Goal: Task Accomplishment & Management: Complete application form

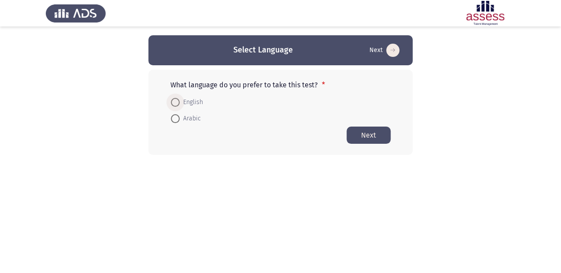
click at [193, 100] on span "English" at bounding box center [191, 102] width 23 height 11
click at [180, 100] on input "English" at bounding box center [175, 102] width 9 height 9
radio input "true"
click at [383, 132] on button "Next" at bounding box center [369, 134] width 44 height 17
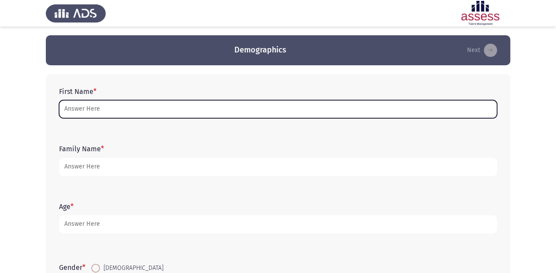
click at [220, 111] on input "First Name *" at bounding box center [278, 109] width 438 height 18
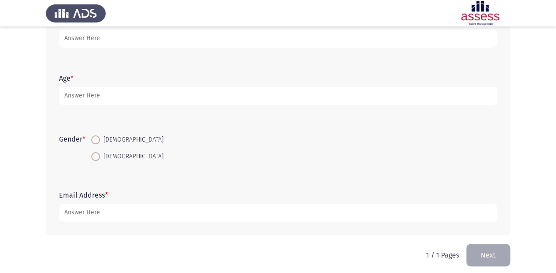
scroll to position [134, 0]
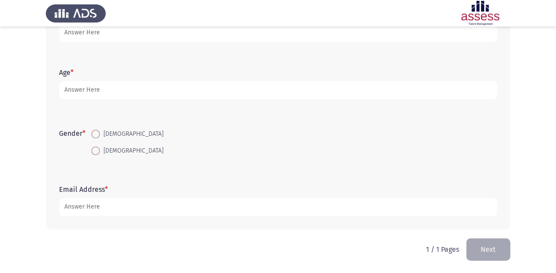
type input "[PERSON_NAME]"
click at [99, 133] on span at bounding box center [95, 134] width 9 height 9
click at [99, 133] on input "[DEMOGRAPHIC_DATA]" at bounding box center [95, 134] width 9 height 9
radio input "true"
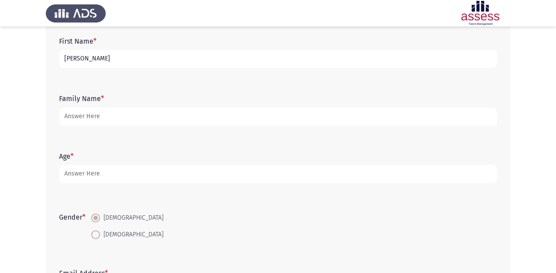
scroll to position [28, 0]
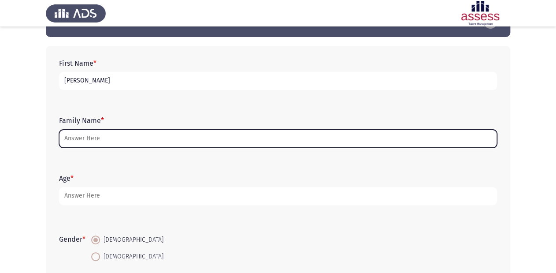
click at [152, 136] on input "Family Name *" at bounding box center [278, 139] width 438 height 18
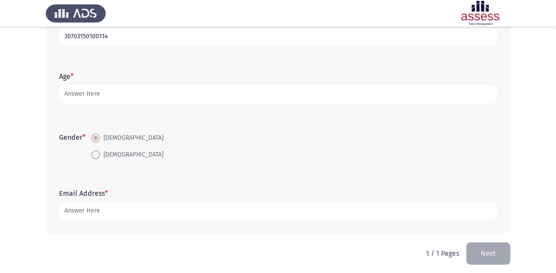
scroll to position [134, 0]
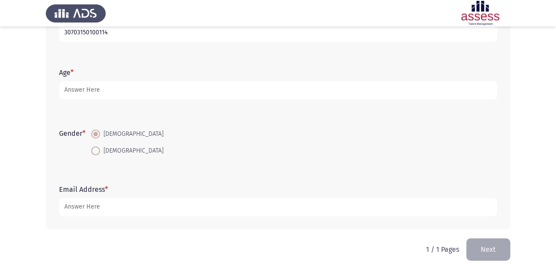
type input "30703150100114"
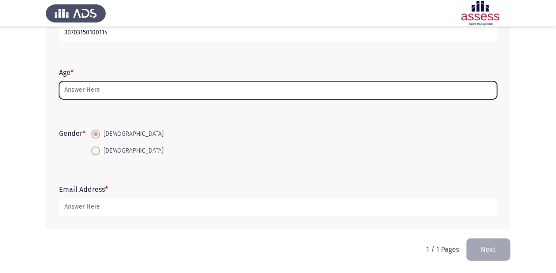
click at [150, 92] on input "Age *" at bounding box center [278, 90] width 438 height 18
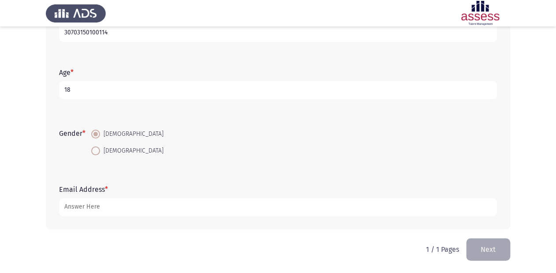
type input "18"
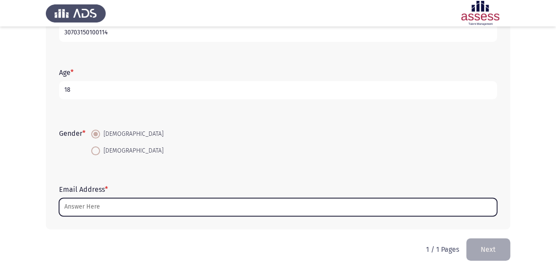
click at [175, 210] on input "Email Address *" at bounding box center [278, 207] width 438 height 18
type input "غ"
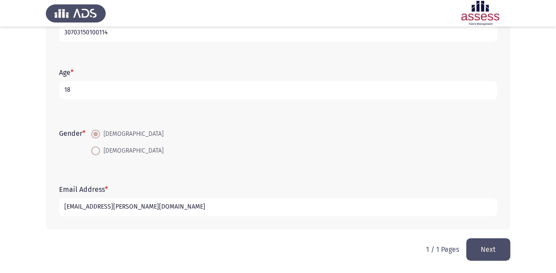
type input "[EMAIL_ADDRESS][PERSON_NAME][DOMAIN_NAME]"
click at [495, 242] on button "Next" at bounding box center [488, 249] width 44 height 22
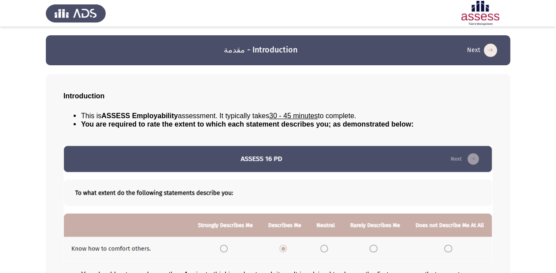
click at [496, 52] on icon "load next page" at bounding box center [490, 50] width 13 height 13
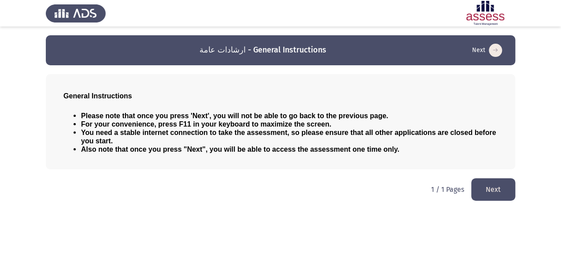
click at [493, 196] on button "Next" at bounding box center [493, 189] width 44 height 22
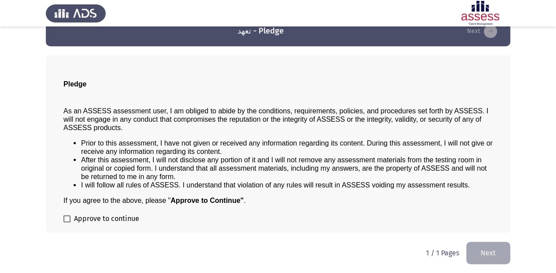
scroll to position [20, 0]
click at [90, 222] on span "Approve to continue" at bounding box center [106, 218] width 65 height 11
click at [67, 222] on input "Approve to continue" at bounding box center [67, 222] width 0 height 0
checkbox input "true"
click at [485, 252] on button "Next" at bounding box center [488, 252] width 44 height 22
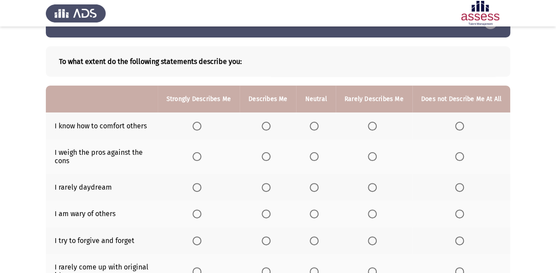
scroll to position [70, 0]
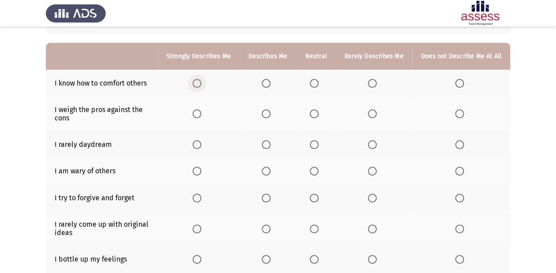
click at [201, 80] on span "Select an option" at bounding box center [197, 83] width 9 height 9
click at [201, 80] on input "Select an option" at bounding box center [197, 83] width 9 height 9
click at [200, 112] on span "Select an option" at bounding box center [197, 113] width 9 height 9
click at [200, 112] on input "Select an option" at bounding box center [197, 113] width 9 height 9
click at [314, 147] on span "Select an option" at bounding box center [314, 144] width 9 height 9
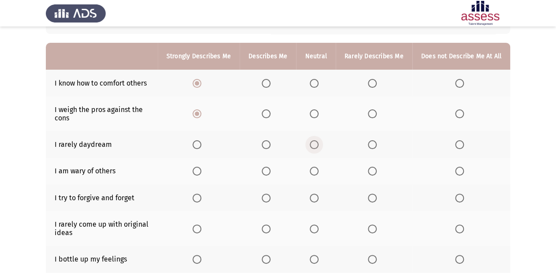
click at [314, 147] on input "Select an option" at bounding box center [314, 144] width 9 height 9
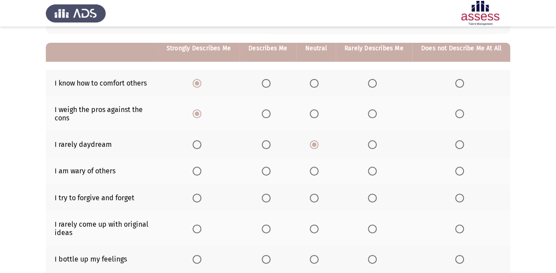
scroll to position [106, 0]
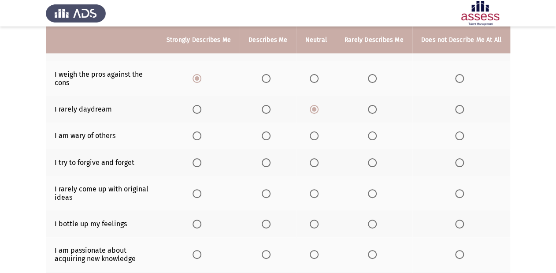
click at [201, 138] on span "Select an option" at bounding box center [197, 135] width 9 height 9
click at [201, 138] on input "Select an option" at bounding box center [197, 135] width 9 height 9
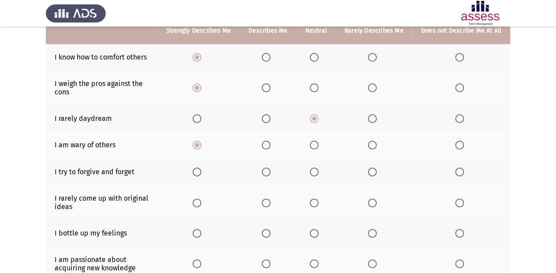
scroll to position [87, 0]
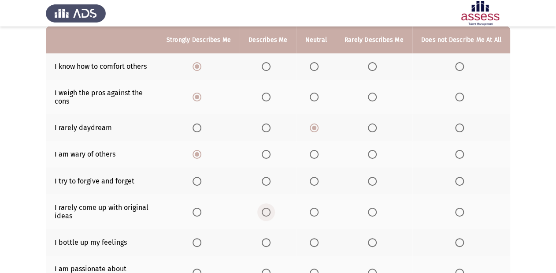
click at [267, 211] on span "Select an option" at bounding box center [266, 212] width 9 height 9
click at [267, 211] on input "Select an option" at bounding box center [266, 212] width 9 height 9
click at [199, 181] on span "Select an option" at bounding box center [197, 181] width 9 height 9
click at [199, 181] on input "Select an option" at bounding box center [197, 181] width 9 height 9
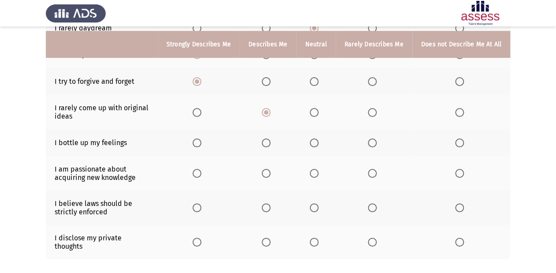
scroll to position [193, 0]
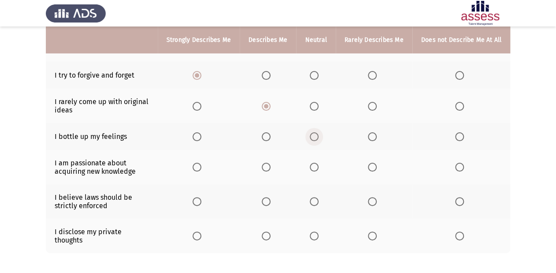
click at [319, 139] on span "Select an option" at bounding box center [314, 136] width 9 height 9
click at [319, 139] on input "Select an option" at bounding box center [314, 136] width 9 height 9
click at [201, 171] on span "Select an option" at bounding box center [197, 167] width 9 height 9
click at [201, 171] on input "Select an option" at bounding box center [197, 167] width 9 height 9
click at [269, 203] on span "Select an option" at bounding box center [266, 201] width 9 height 9
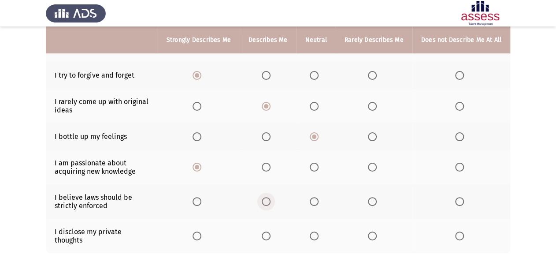
click at [269, 203] on input "Select an option" at bounding box center [266, 201] width 9 height 9
click at [314, 234] on span "Select an option" at bounding box center [314, 235] width 9 height 9
click at [314, 234] on input "Select an option" at bounding box center [314, 235] width 9 height 9
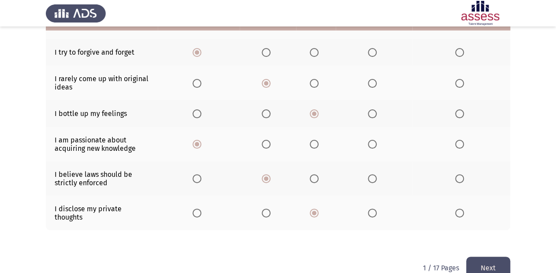
scroll to position [228, 0]
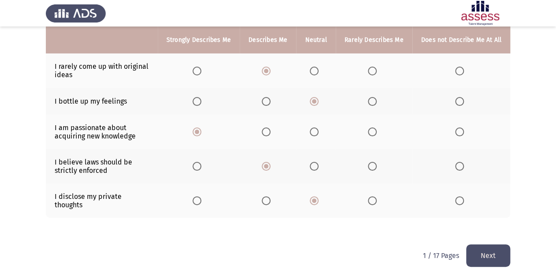
click at [483, 251] on button "Next" at bounding box center [488, 255] width 44 height 22
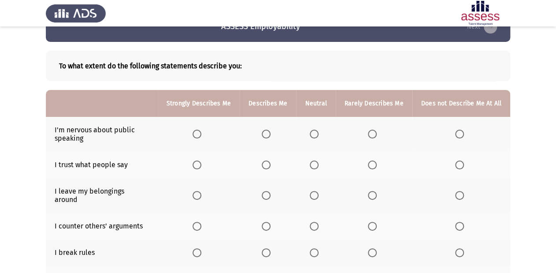
scroll to position [35, 0]
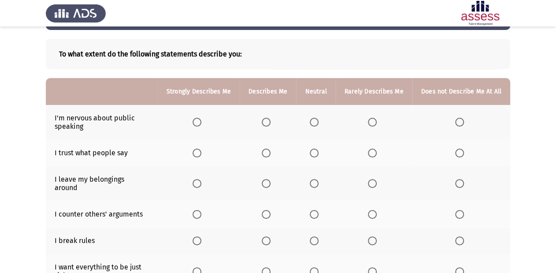
click at [460, 121] on span "Select an option" at bounding box center [459, 122] width 9 height 9
click at [460, 121] on input "Select an option" at bounding box center [459, 122] width 9 height 9
click at [319, 153] on span "Select an option" at bounding box center [314, 152] width 9 height 9
click at [319, 153] on input "Select an option" at bounding box center [314, 152] width 9 height 9
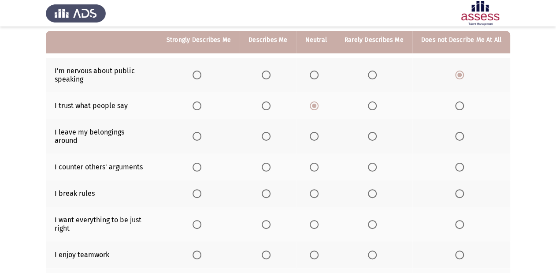
scroll to position [70, 0]
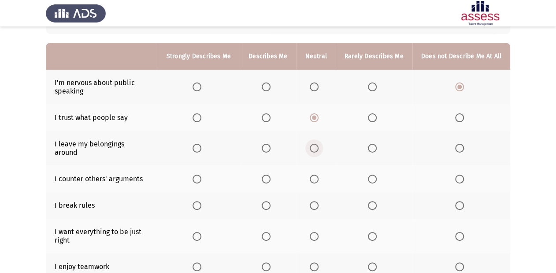
click at [314, 145] on span "Select an option" at bounding box center [314, 148] width 9 height 9
click at [314, 145] on input "Select an option" at bounding box center [314, 148] width 9 height 9
click at [317, 174] on span "Select an option" at bounding box center [314, 178] width 9 height 9
click at [317, 174] on input "Select an option" at bounding box center [314, 178] width 9 height 9
click at [465, 201] on label "Select an option" at bounding box center [461, 205] width 12 height 9
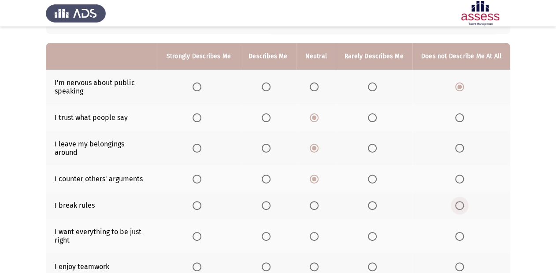
click at [464, 201] on input "Select an option" at bounding box center [459, 205] width 9 height 9
click at [270, 232] on span "Select an option" at bounding box center [266, 236] width 9 height 9
click at [270, 232] on input "Select an option" at bounding box center [266, 236] width 9 height 9
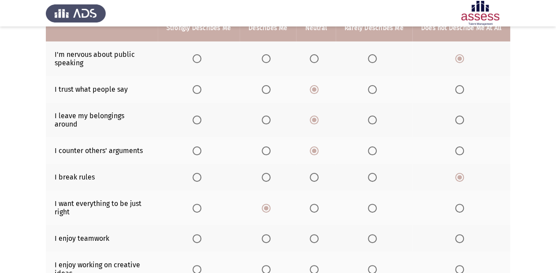
scroll to position [141, 0]
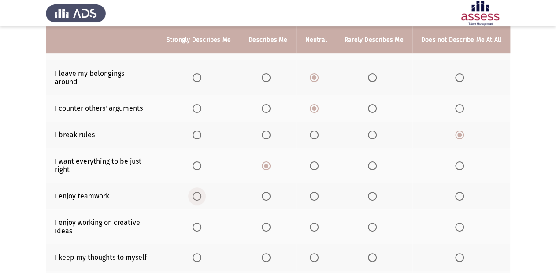
click at [201, 192] on span "Select an option" at bounding box center [197, 196] width 9 height 9
click at [201, 192] on input "Select an option" at bounding box center [197, 196] width 9 height 9
click at [201, 222] on span "Select an option" at bounding box center [197, 226] width 9 height 9
click at [201, 222] on input "Select an option" at bounding box center [197, 226] width 9 height 9
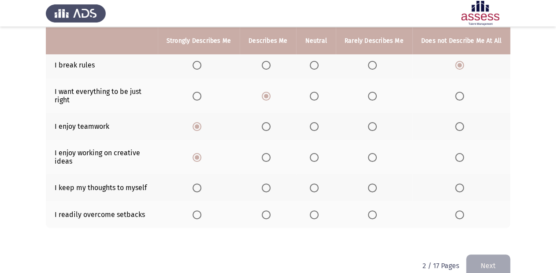
scroll to position [211, 0]
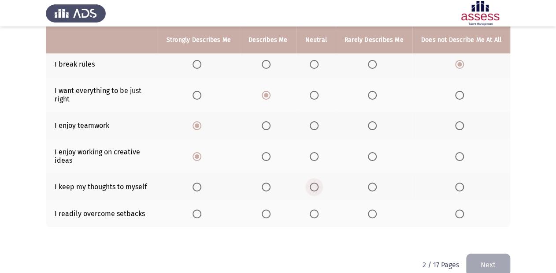
click at [317, 182] on span "Select an option" at bounding box center [314, 186] width 9 height 9
click at [317, 182] on input "Select an option" at bounding box center [314, 186] width 9 height 9
click at [371, 210] on span "Select an option" at bounding box center [372, 213] width 9 height 9
click at [371, 210] on input "Select an option" at bounding box center [372, 213] width 9 height 9
click at [316, 209] on span "Select an option" at bounding box center [314, 213] width 9 height 9
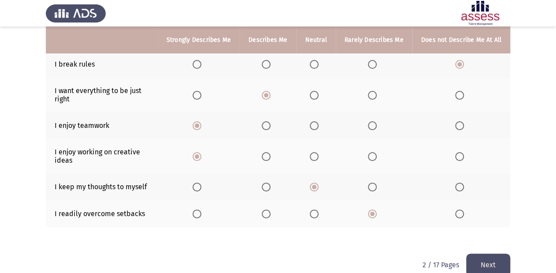
click at [316, 209] on input "Select an option" at bounding box center [314, 213] width 9 height 9
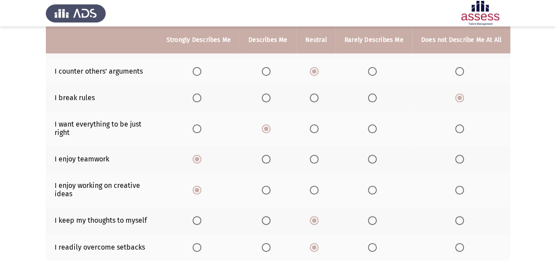
scroll to position [220, 0]
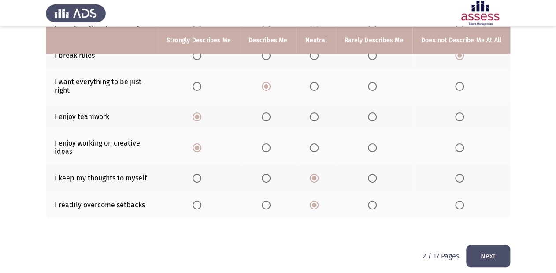
click at [483, 245] on button "Next" at bounding box center [488, 256] width 44 height 22
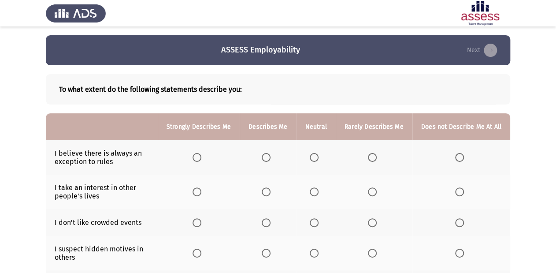
click at [274, 156] on label "Select an option" at bounding box center [268, 157] width 12 height 9
click at [271, 156] on input "Select an option" at bounding box center [266, 157] width 9 height 9
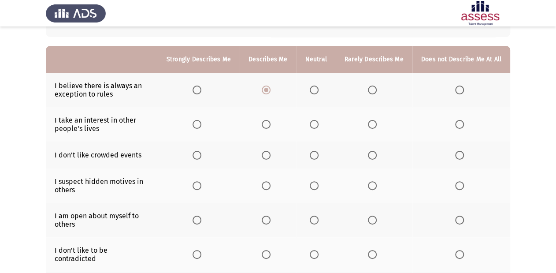
scroll to position [70, 0]
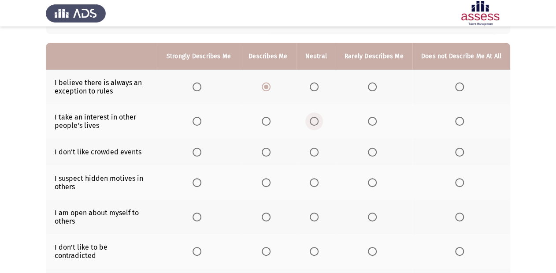
click at [318, 123] on span "Select an option" at bounding box center [314, 121] width 9 height 9
click at [318, 123] on input "Select an option" at bounding box center [314, 121] width 9 height 9
click at [462, 152] on span "Select an option" at bounding box center [459, 152] width 9 height 9
click at [462, 152] on input "Select an option" at bounding box center [459, 152] width 9 height 9
click at [317, 182] on span "Select an option" at bounding box center [314, 182] width 9 height 9
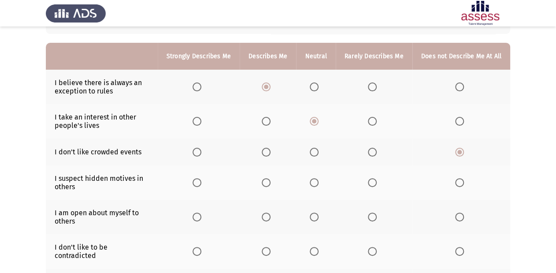
click at [317, 182] on input "Select an option" at bounding box center [314, 182] width 9 height 9
click at [268, 221] on span "Select an option" at bounding box center [266, 216] width 9 height 9
click at [268, 221] on input "Select an option" at bounding box center [266, 216] width 9 height 9
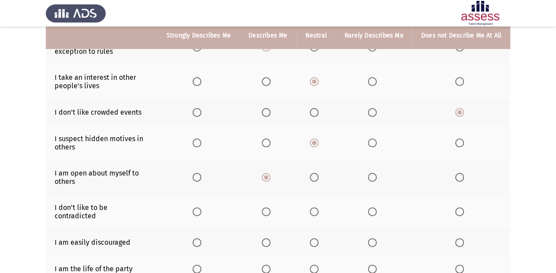
scroll to position [141, 0]
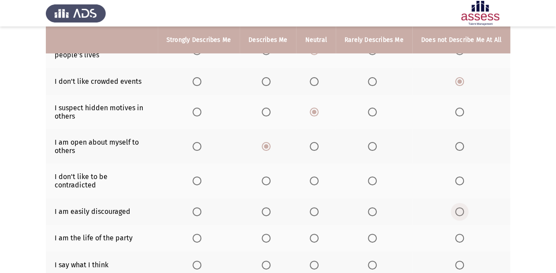
click at [459, 207] on span "Select an option" at bounding box center [459, 211] width 9 height 9
click at [459, 207] on input "Select an option" at bounding box center [459, 211] width 9 height 9
click at [201, 234] on span "Select an option" at bounding box center [197, 238] width 9 height 9
click at [201, 234] on input "Select an option" at bounding box center [197, 238] width 9 height 9
click at [319, 260] on span "Select an option" at bounding box center [314, 264] width 9 height 9
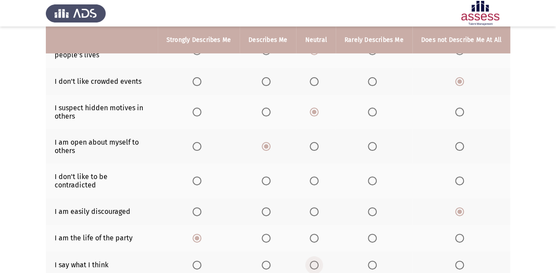
click at [319, 260] on input "Select an option" at bounding box center [314, 264] width 9 height 9
click at [318, 181] on span "Select an option" at bounding box center [314, 180] width 9 height 9
click at [318, 181] on input "Select an option" at bounding box center [314, 180] width 9 height 9
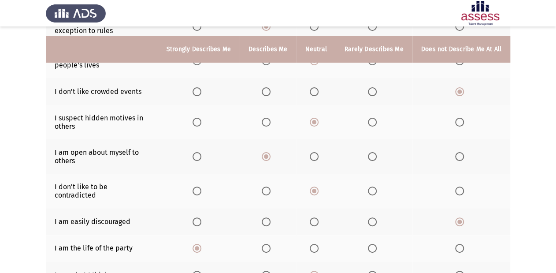
scroll to position [201, 0]
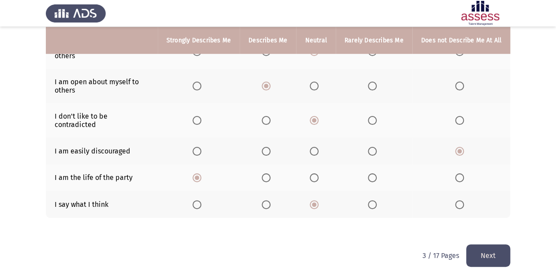
click at [490, 245] on button "Next" at bounding box center [488, 255] width 44 height 22
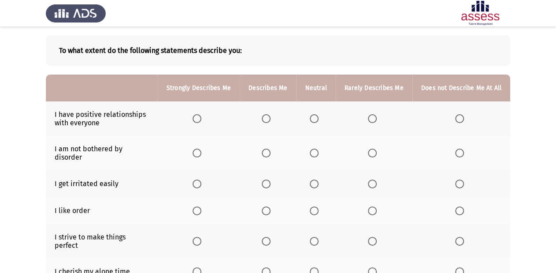
scroll to position [0, 0]
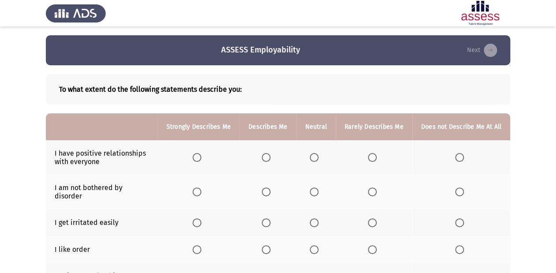
click at [268, 155] on span "Select an option" at bounding box center [266, 157] width 9 height 9
click at [268, 155] on input "Select an option" at bounding box center [266, 157] width 9 height 9
click at [461, 190] on span "Select an option" at bounding box center [459, 191] width 9 height 9
click at [461, 190] on input "Select an option" at bounding box center [459, 191] width 9 height 9
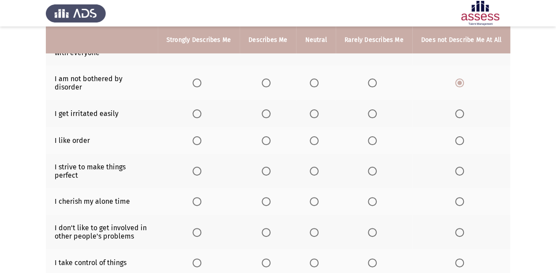
scroll to position [70, 0]
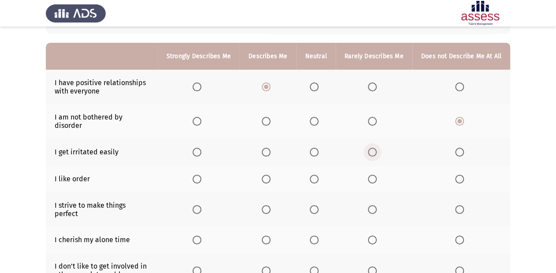
click at [374, 148] on span "Select an option" at bounding box center [372, 152] width 9 height 9
click at [374, 148] on input "Select an option" at bounding box center [372, 152] width 9 height 9
click at [319, 174] on span "Select an option" at bounding box center [314, 178] width 9 height 9
click at [319, 174] on input "Select an option" at bounding box center [314, 178] width 9 height 9
click at [316, 205] on span "Select an option" at bounding box center [314, 209] width 9 height 9
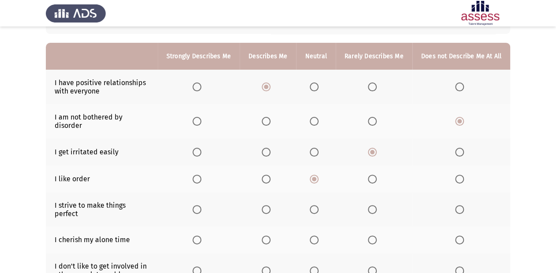
click at [316, 205] on input "Select an option" at bounding box center [314, 209] width 9 height 9
click at [460, 235] on span "Select an option" at bounding box center [459, 239] width 9 height 9
click at [460, 235] on input "Select an option" at bounding box center [459, 239] width 9 height 9
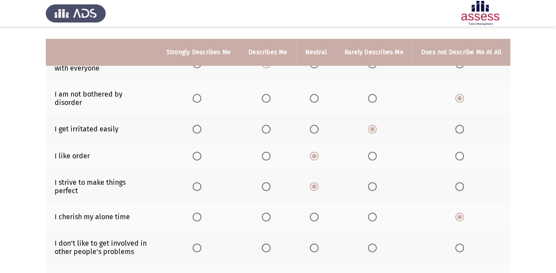
scroll to position [106, 0]
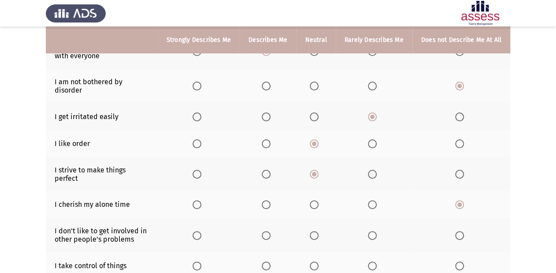
click at [314, 231] on span "Select an option" at bounding box center [314, 235] width 9 height 9
click at [314, 231] on input "Select an option" at bounding box center [314, 235] width 9 height 9
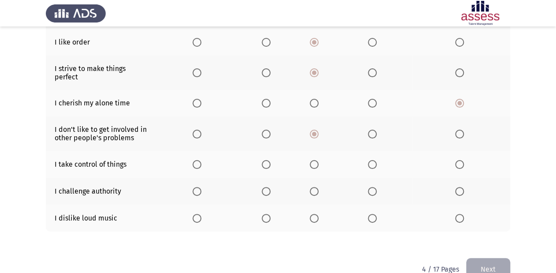
scroll to position [211, 0]
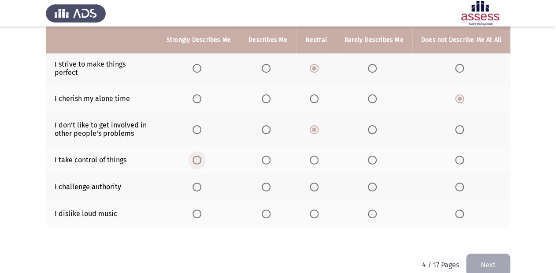
click at [197, 156] on span "Select an option" at bounding box center [197, 160] width 9 height 9
click at [197, 156] on input "Select an option" at bounding box center [197, 160] width 9 height 9
click at [460, 209] on span "Select an option" at bounding box center [459, 213] width 9 height 9
click at [460, 209] on input "Select an option" at bounding box center [459, 213] width 9 height 9
click at [271, 182] on span "Select an option" at bounding box center [266, 186] width 9 height 9
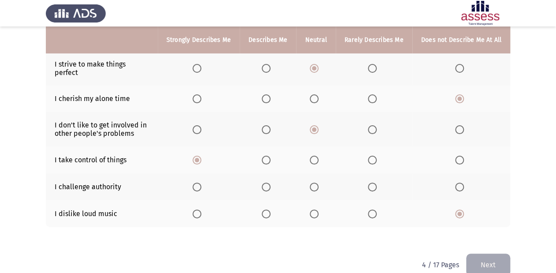
click at [271, 182] on input "Select an option" at bounding box center [266, 186] width 9 height 9
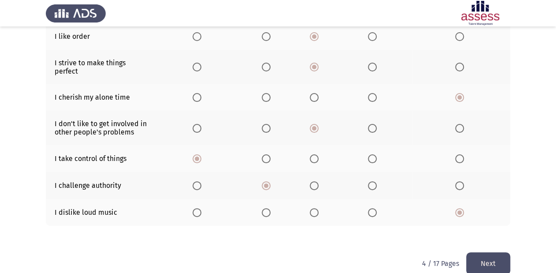
scroll to position [213, 0]
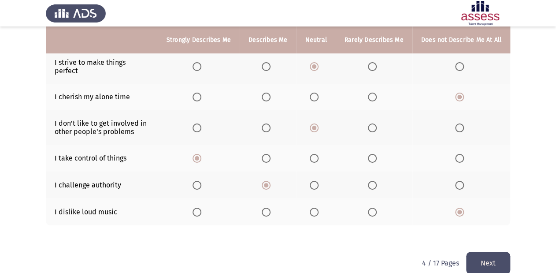
click at [497, 252] on button "Next" at bounding box center [488, 263] width 44 height 22
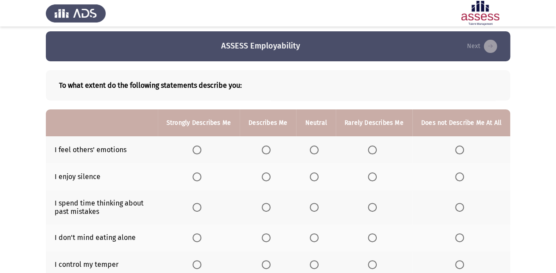
scroll to position [0, 0]
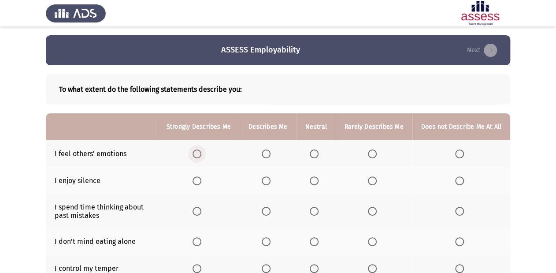
click at [201, 154] on span "Select an option" at bounding box center [197, 153] width 9 height 9
click at [201, 154] on input "Select an option" at bounding box center [197, 153] width 9 height 9
click at [460, 176] on span "Select an option" at bounding box center [459, 180] width 9 height 9
click at [460, 176] on input "Select an option" at bounding box center [459, 180] width 9 height 9
click at [271, 207] on span "Select an option" at bounding box center [266, 211] width 9 height 9
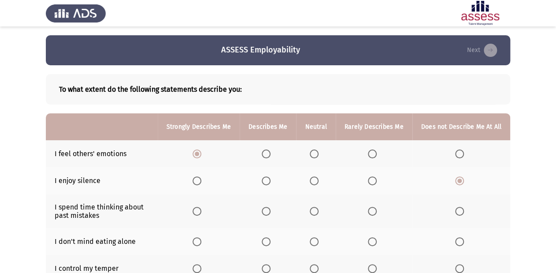
click at [271, 207] on input "Select an option" at bounding box center [266, 211] width 9 height 9
click at [460, 239] on span "Select an option" at bounding box center [459, 241] width 9 height 9
click at [460, 239] on input "Select an option" at bounding box center [459, 241] width 9 height 9
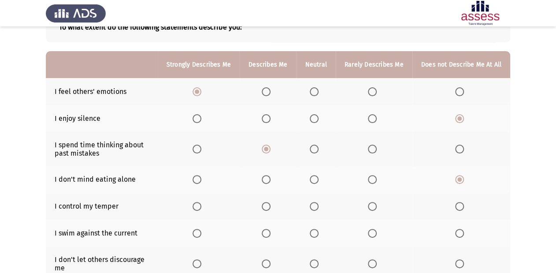
scroll to position [70, 0]
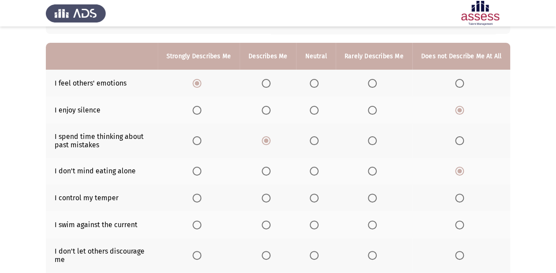
click at [326, 199] on th at bounding box center [315, 197] width 39 height 27
click at [317, 200] on span "Select an option" at bounding box center [314, 197] width 9 height 9
click at [317, 200] on input "Select an option" at bounding box center [314, 197] width 9 height 9
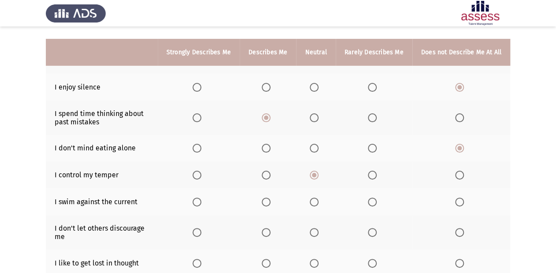
scroll to position [106, 0]
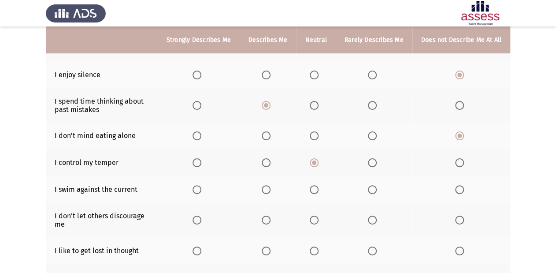
click at [319, 194] on span "Select an option" at bounding box center [314, 189] width 9 height 9
click at [319, 194] on input "Select an option" at bounding box center [314, 189] width 9 height 9
click at [327, 224] on th at bounding box center [315, 220] width 39 height 34
click at [322, 223] on label "Select an option" at bounding box center [316, 219] width 12 height 9
click at [319, 223] on input "Select an option" at bounding box center [314, 219] width 9 height 9
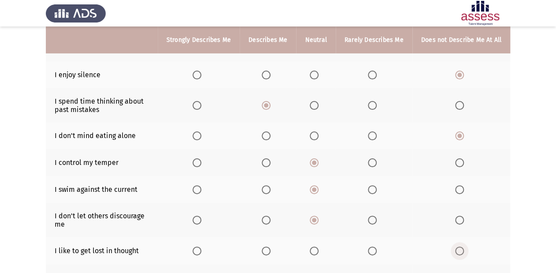
click at [462, 252] on span "Select an option" at bounding box center [459, 250] width 9 height 9
click at [462, 252] on input "Select an option" at bounding box center [459, 250] width 9 height 9
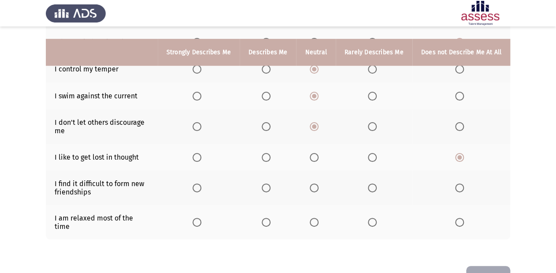
scroll to position [211, 0]
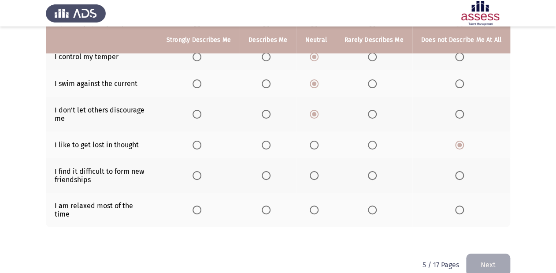
click at [460, 178] on span "Select an option" at bounding box center [459, 175] width 9 height 9
click at [460, 178] on input "Select an option" at bounding box center [459, 175] width 9 height 9
click at [318, 208] on span "Select an option" at bounding box center [314, 209] width 9 height 9
click at [318, 208] on input "Select an option" at bounding box center [314, 209] width 9 height 9
click at [486, 253] on button "Next" at bounding box center [488, 264] width 44 height 22
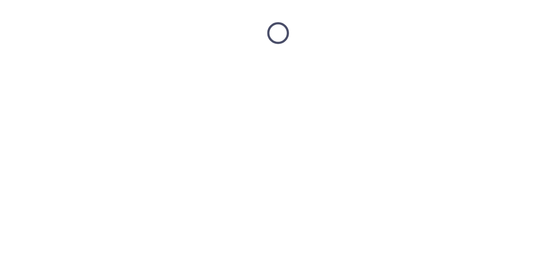
scroll to position [0, 0]
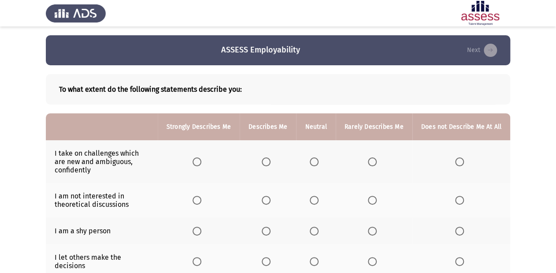
click at [271, 159] on span "Select an option" at bounding box center [266, 161] width 9 height 9
click at [271, 159] on input "Select an option" at bounding box center [266, 161] width 9 height 9
click at [322, 200] on label "Select an option" at bounding box center [316, 200] width 12 height 9
click at [319, 200] on input "Select an option" at bounding box center [314, 200] width 9 height 9
click at [461, 234] on span "Select an option" at bounding box center [459, 230] width 9 height 9
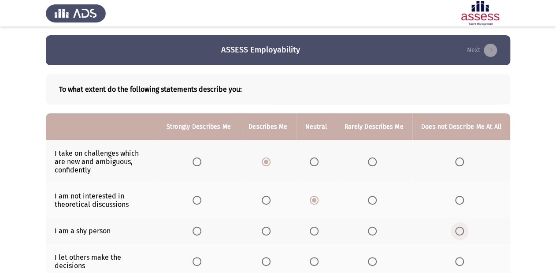
click at [461, 234] on input "Select an option" at bounding box center [459, 230] width 9 height 9
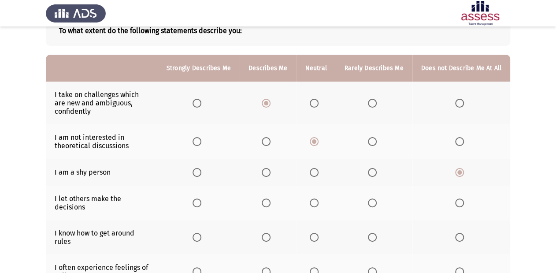
scroll to position [70, 0]
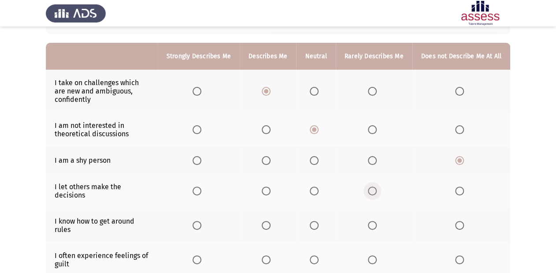
click at [375, 189] on span "Select an option" at bounding box center [372, 190] width 9 height 9
click at [375, 189] on input "Select an option" at bounding box center [372, 190] width 9 height 9
click at [319, 221] on span "Select an option" at bounding box center [314, 225] width 9 height 9
click at [319, 221] on input "Select an option" at bounding box center [314, 225] width 9 height 9
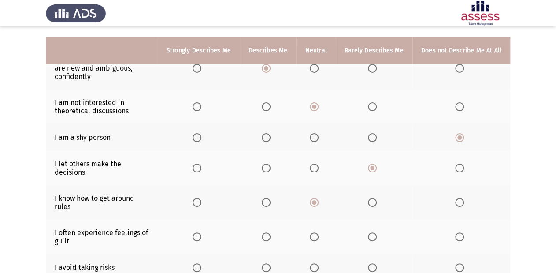
scroll to position [106, 0]
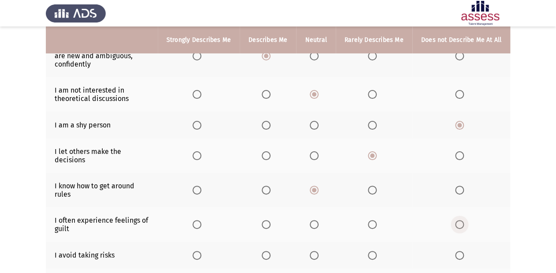
click at [461, 220] on span "Select an option" at bounding box center [459, 224] width 9 height 9
click at [461, 220] on input "Select an option" at bounding box center [459, 224] width 9 height 9
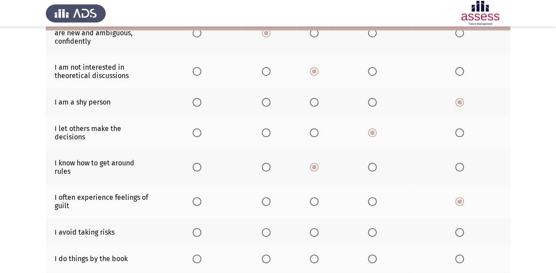
scroll to position [141, 0]
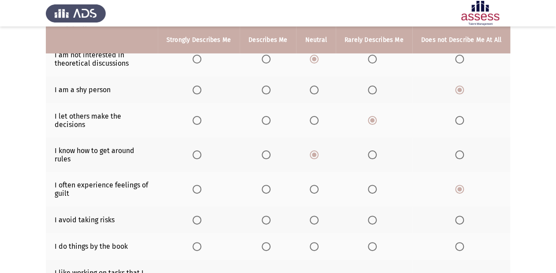
click at [462, 215] on span "Select an option" at bounding box center [459, 219] width 9 height 9
click at [462, 215] on input "Select an option" at bounding box center [459, 219] width 9 height 9
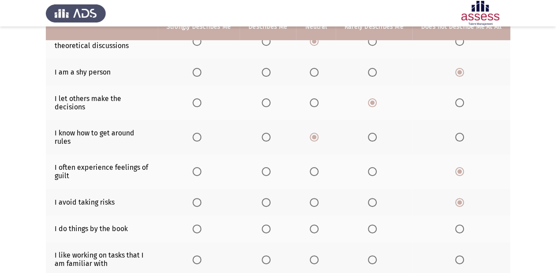
scroll to position [176, 0]
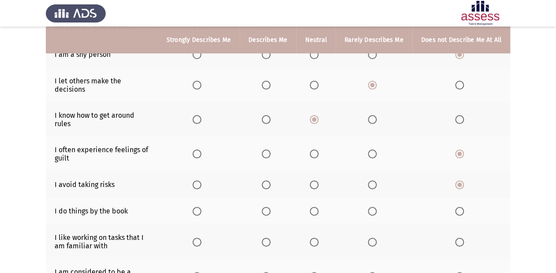
click at [372, 207] on span "Select an option" at bounding box center [372, 211] width 9 height 9
click at [372, 207] on input "Select an option" at bounding box center [372, 211] width 9 height 9
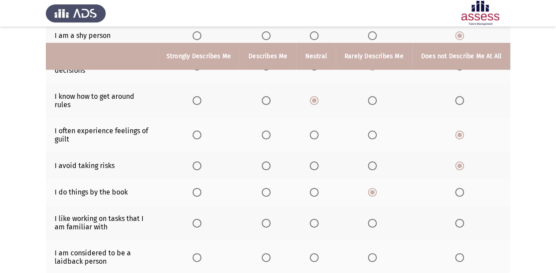
scroll to position [211, 0]
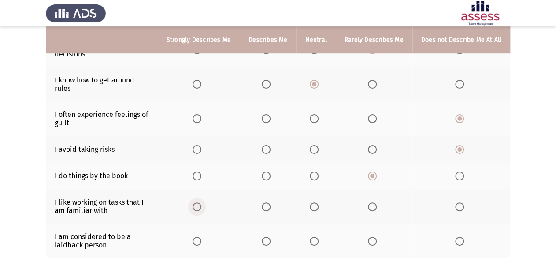
click at [201, 202] on span "Select an option" at bounding box center [197, 206] width 9 height 9
click at [201, 202] on input "Select an option" at bounding box center [197, 206] width 9 height 9
click at [371, 237] on span "Select an option" at bounding box center [372, 241] width 9 height 9
click at [371, 237] on input "Select an option" at bounding box center [372, 241] width 9 height 9
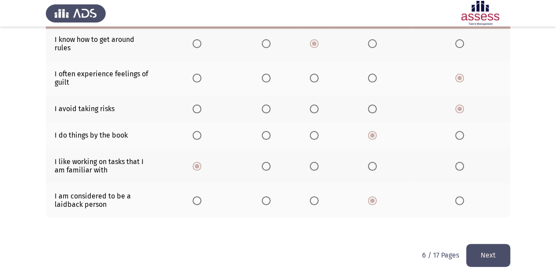
scroll to position [252, 0]
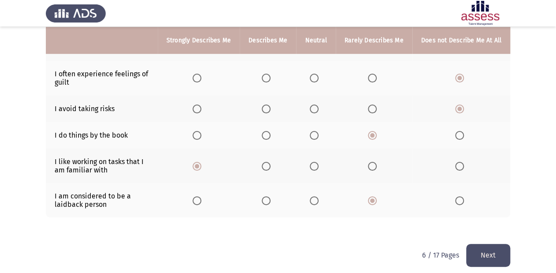
click at [493, 247] on button "Next" at bounding box center [488, 255] width 44 height 22
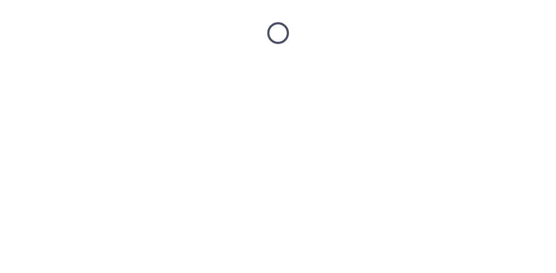
scroll to position [0, 0]
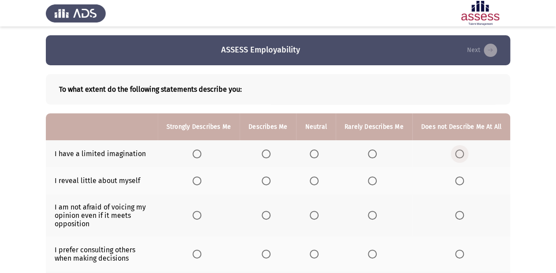
click at [458, 153] on span "Select an option" at bounding box center [459, 153] width 9 height 9
click at [458, 153] on input "Select an option" at bounding box center [459, 153] width 9 height 9
click at [316, 183] on span "Select an option" at bounding box center [314, 180] width 9 height 9
click at [316, 183] on input "Select an option" at bounding box center [314, 180] width 9 height 9
click at [271, 179] on span "Select an option" at bounding box center [266, 180] width 9 height 9
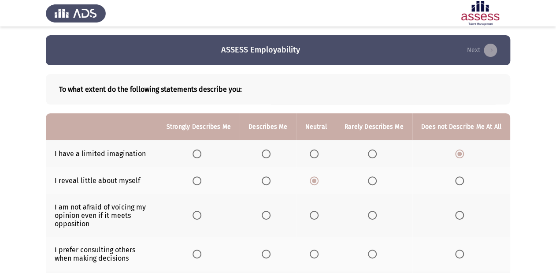
click at [271, 179] on input "Select an option" at bounding box center [266, 180] width 9 height 9
click at [205, 219] on label "Select an option" at bounding box center [199, 215] width 12 height 9
click at [201, 219] on input "Select an option" at bounding box center [197, 215] width 9 height 9
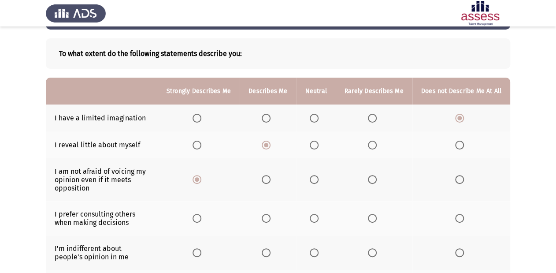
scroll to position [70, 0]
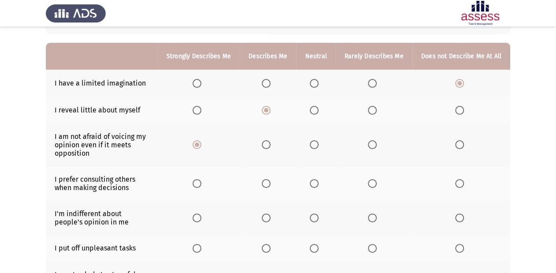
click at [367, 185] on th at bounding box center [374, 183] width 77 height 34
click at [369, 185] on th at bounding box center [374, 183] width 77 height 34
click at [372, 185] on span "Select an option" at bounding box center [372, 183] width 9 height 9
click at [372, 185] on input "Select an option" at bounding box center [372, 183] width 9 height 9
click at [317, 217] on span "Select an option" at bounding box center [314, 217] width 9 height 9
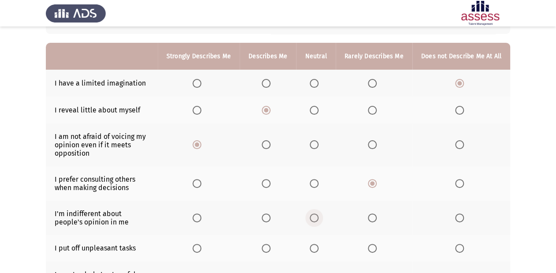
click at [317, 217] on input "Select an option" at bounding box center [314, 217] width 9 height 9
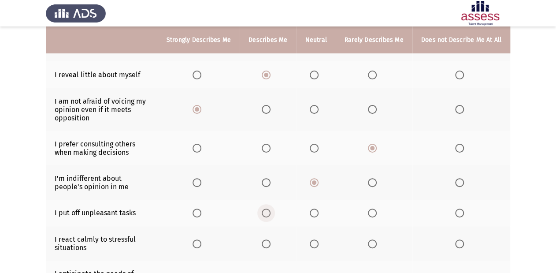
click at [271, 214] on span "Select an option" at bounding box center [266, 212] width 9 height 9
click at [271, 214] on input "Select an option" at bounding box center [266, 212] width 9 height 9
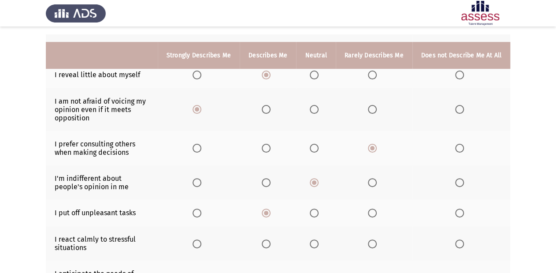
scroll to position [176, 0]
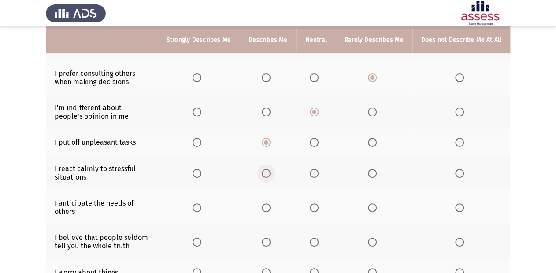
click at [271, 174] on span "Select an option" at bounding box center [266, 173] width 9 height 9
click at [271, 174] on input "Select an option" at bounding box center [266, 173] width 9 height 9
click at [268, 206] on span "Select an option" at bounding box center [266, 207] width 9 height 9
click at [268, 206] on input "Select an option" at bounding box center [266, 207] width 9 height 9
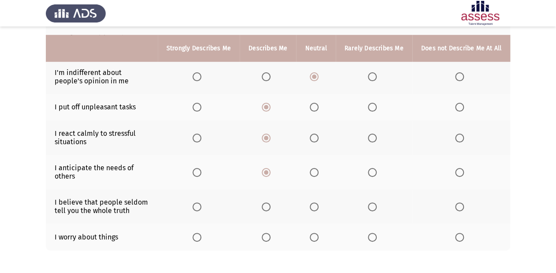
scroll to position [247, 0]
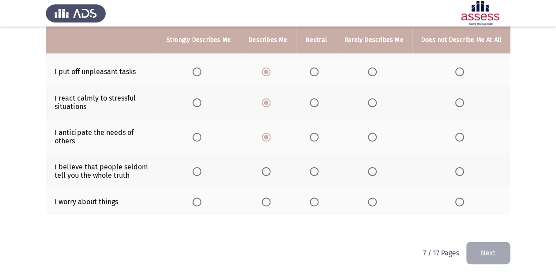
click at [319, 176] on span "Select an option" at bounding box center [314, 171] width 9 height 9
click at [319, 176] on input "Select an option" at bounding box center [314, 171] width 9 height 9
click at [269, 202] on span "Select an option" at bounding box center [266, 201] width 9 height 9
click at [269, 202] on input "Select an option" at bounding box center [266, 201] width 9 height 9
click at [477, 245] on button "Next" at bounding box center [488, 252] width 44 height 22
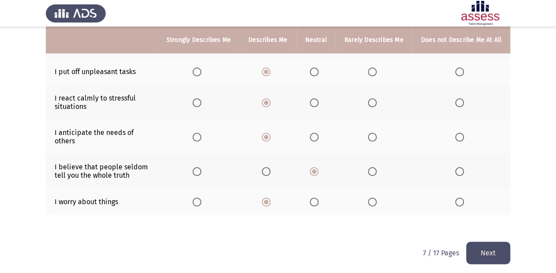
scroll to position [0, 0]
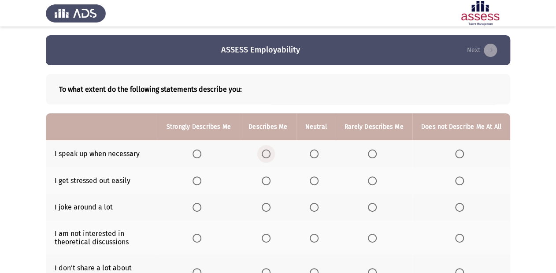
click at [268, 155] on span "Select an option" at bounding box center [266, 153] width 9 height 9
click at [268, 155] on input "Select an option" at bounding box center [266, 153] width 9 height 9
click at [374, 182] on span "Select an option" at bounding box center [372, 180] width 9 height 9
click at [374, 182] on input "Select an option" at bounding box center [372, 180] width 9 height 9
click at [317, 208] on span "Select an option" at bounding box center [314, 207] width 9 height 9
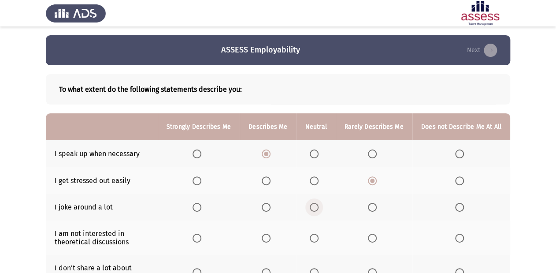
click at [317, 208] on input "Select an option" at bounding box center [314, 207] width 9 height 9
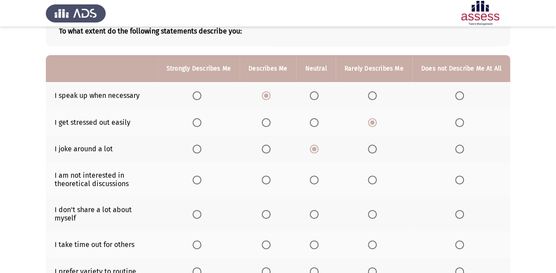
scroll to position [70, 0]
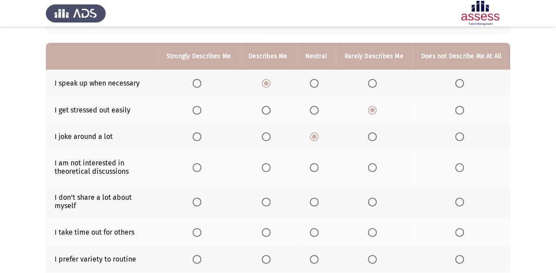
click at [453, 203] on th at bounding box center [461, 201] width 98 height 34
click at [456, 203] on span "Select an option" at bounding box center [459, 201] width 9 height 9
click at [456, 203] on input "Select an option" at bounding box center [459, 201] width 9 height 9
click at [457, 169] on span "Select an option" at bounding box center [459, 167] width 9 height 9
click at [457, 169] on input "Select an option" at bounding box center [459, 167] width 9 height 9
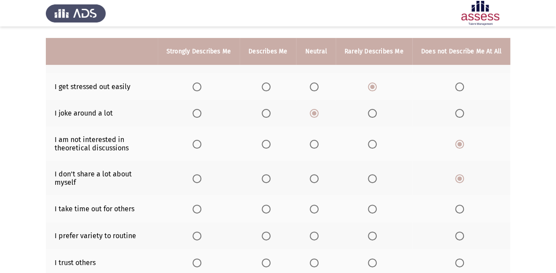
scroll to position [106, 0]
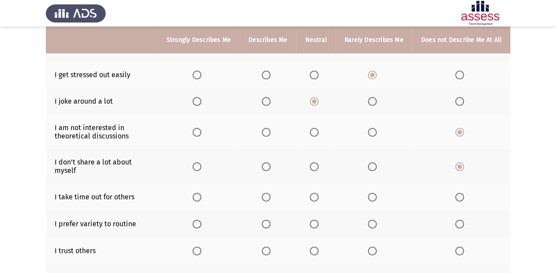
click at [377, 201] on span "Select an option" at bounding box center [372, 197] width 9 height 9
click at [377, 201] on input "Select an option" at bounding box center [372, 197] width 9 height 9
click at [268, 222] on span "Select an option" at bounding box center [266, 223] width 9 height 9
click at [268, 222] on input "Select an option" at bounding box center [266, 223] width 9 height 9
click at [200, 247] on span "Select an option" at bounding box center [197, 250] width 9 height 9
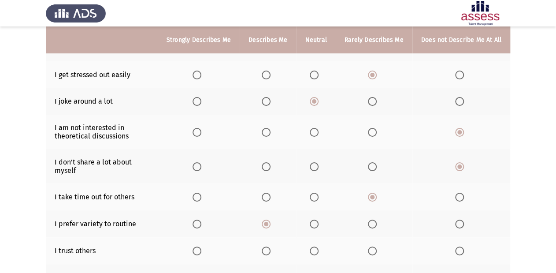
click at [200, 247] on input "Select an option" at bounding box center [197, 250] width 9 height 9
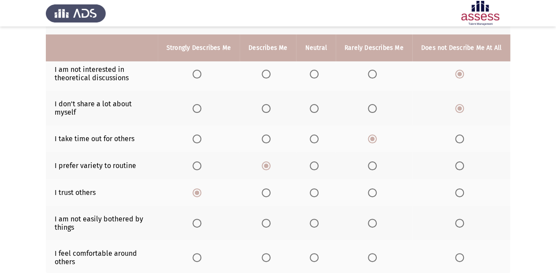
scroll to position [176, 0]
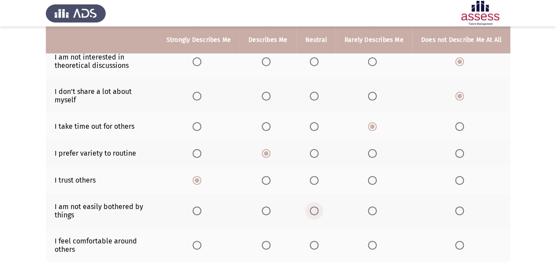
click at [319, 215] on span "Select an option" at bounding box center [314, 210] width 9 height 9
click at [319, 215] on input "Select an option" at bounding box center [314, 210] width 9 height 9
click at [270, 247] on span "Select an option" at bounding box center [266, 245] width 9 height 9
click at [270, 247] on input "Select an option" at bounding box center [266, 245] width 9 height 9
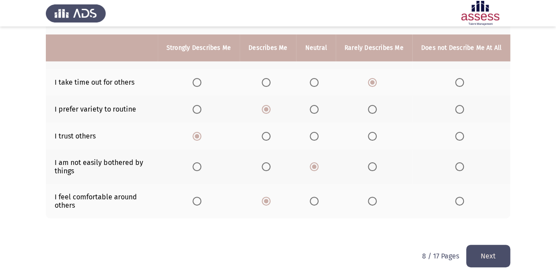
scroll to position [228, 0]
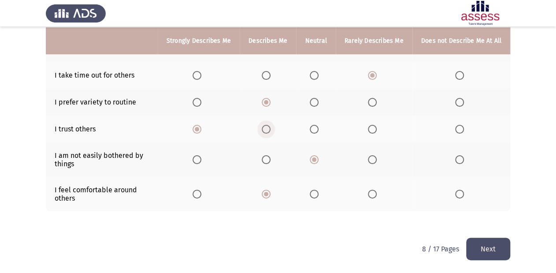
click at [274, 129] on label "Select an option" at bounding box center [268, 129] width 12 height 9
click at [271, 129] on input "Select an option" at bounding box center [266, 129] width 9 height 9
click at [201, 104] on span "Select an option" at bounding box center [197, 102] width 9 height 9
click at [201, 104] on input "Select an option" at bounding box center [197, 102] width 9 height 9
click at [495, 249] on button "Next" at bounding box center [488, 248] width 44 height 22
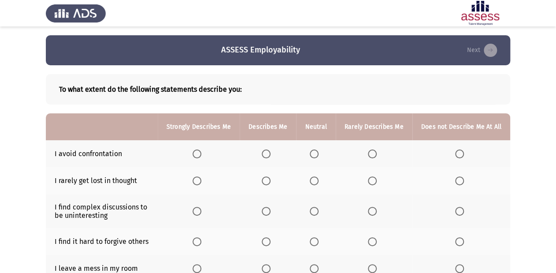
scroll to position [35, 0]
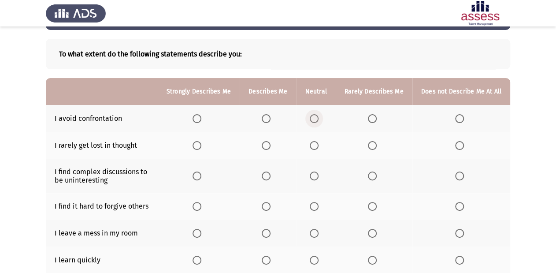
click at [315, 120] on span "Select an option" at bounding box center [314, 118] width 9 height 9
click at [315, 120] on input "Select an option" at bounding box center [314, 118] width 9 height 9
click at [319, 146] on span "Select an option" at bounding box center [314, 145] width 9 height 9
click at [319, 146] on input "Select an option" at bounding box center [314, 145] width 9 height 9
click at [319, 174] on span "Select an option" at bounding box center [314, 175] width 9 height 9
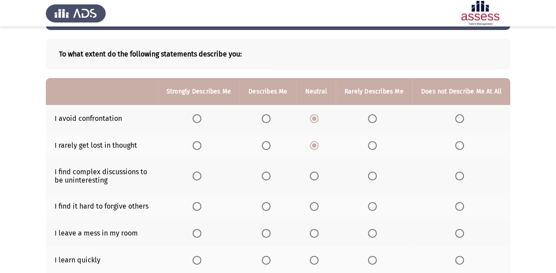
click at [319, 174] on input "Select an option" at bounding box center [314, 175] width 9 height 9
click at [456, 209] on span "Select an option" at bounding box center [459, 206] width 9 height 9
click at [456, 209] on input "Select an option" at bounding box center [459, 206] width 9 height 9
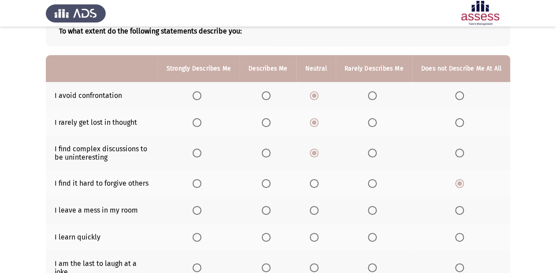
scroll to position [70, 0]
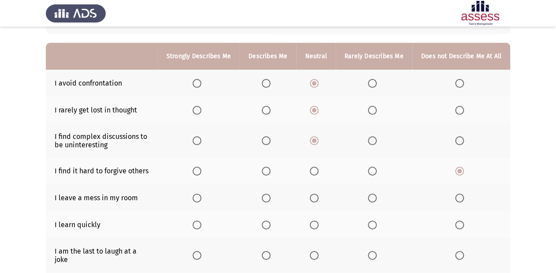
click at [312, 201] on span "Select an option" at bounding box center [314, 197] width 9 height 9
click at [312, 201] on input "Select an option" at bounding box center [314, 197] width 9 height 9
click at [201, 221] on span "Select an option" at bounding box center [197, 224] width 9 height 9
click at [201, 221] on input "Select an option" at bounding box center [197, 224] width 9 height 9
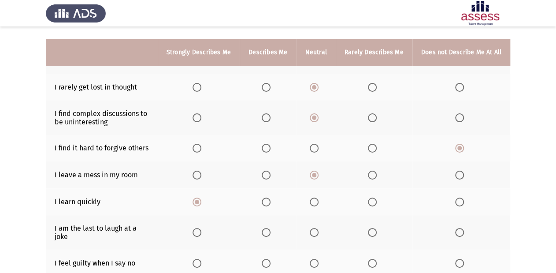
scroll to position [106, 0]
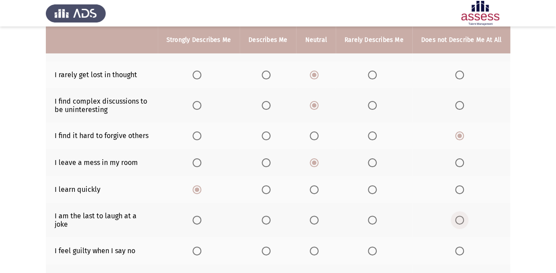
click at [459, 219] on span "Select an option" at bounding box center [459, 219] width 9 height 9
click at [459, 219] on input "Select an option" at bounding box center [459, 219] width 9 height 9
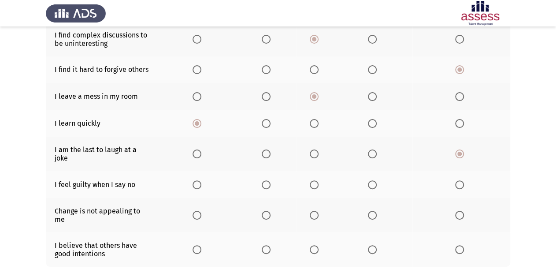
scroll to position [176, 0]
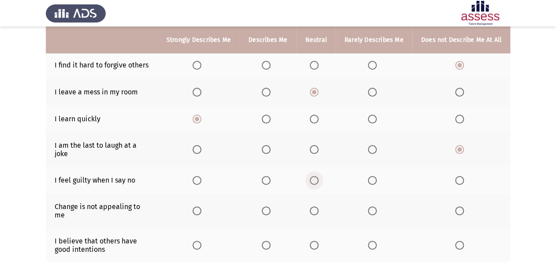
click at [317, 176] on span "Select an option" at bounding box center [314, 180] width 9 height 9
click at [317, 176] on input "Select an option" at bounding box center [314, 180] width 9 height 9
click at [379, 206] on label "Select an option" at bounding box center [374, 210] width 12 height 9
click at [377, 206] on input "Select an option" at bounding box center [372, 210] width 9 height 9
click at [271, 241] on span "Select an option" at bounding box center [266, 245] width 9 height 9
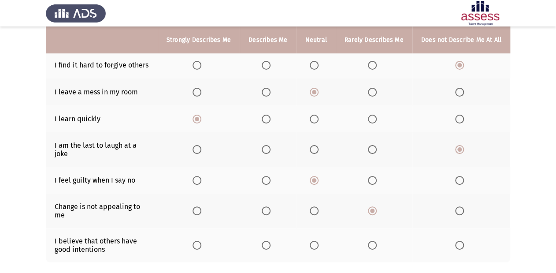
click at [271, 241] on input "Select an option" at bounding box center [266, 245] width 9 height 9
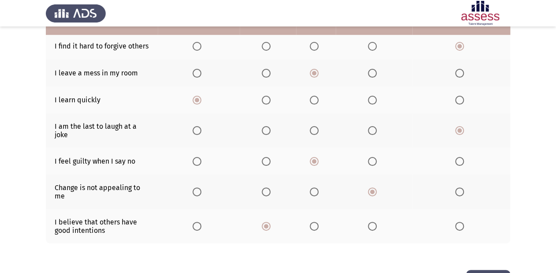
scroll to position [213, 0]
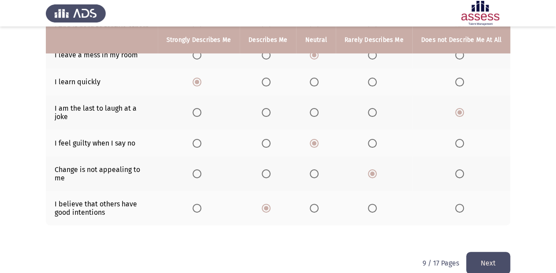
click at [506, 252] on button "Next" at bounding box center [488, 263] width 44 height 22
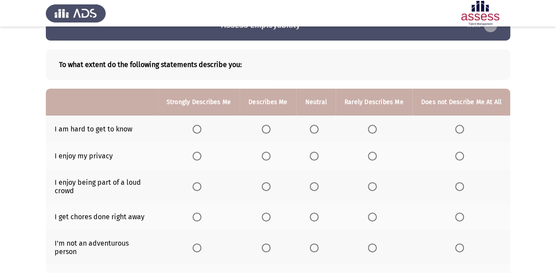
scroll to position [35, 0]
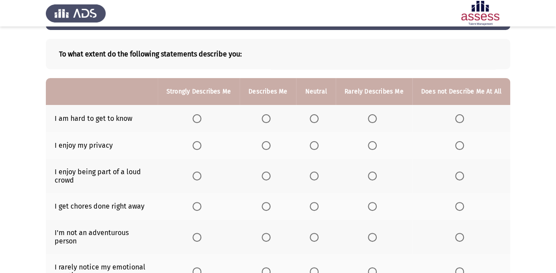
click at [458, 122] on span "Select an option" at bounding box center [459, 118] width 9 height 9
click at [458, 122] on input "Select an option" at bounding box center [459, 118] width 9 height 9
click at [319, 143] on span "Select an option" at bounding box center [314, 145] width 9 height 9
click at [319, 143] on input "Select an option" at bounding box center [314, 145] width 9 height 9
click at [205, 174] on label "Select an option" at bounding box center [199, 175] width 12 height 9
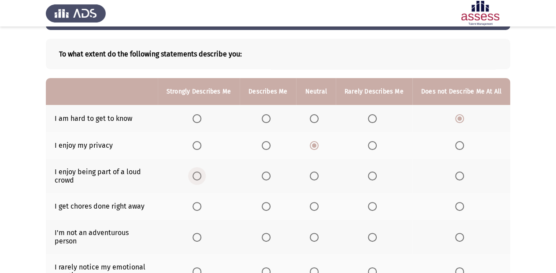
click at [201, 174] on input "Select an option" at bounding box center [197, 175] width 9 height 9
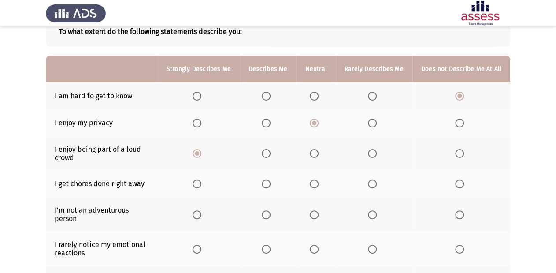
scroll to position [70, 0]
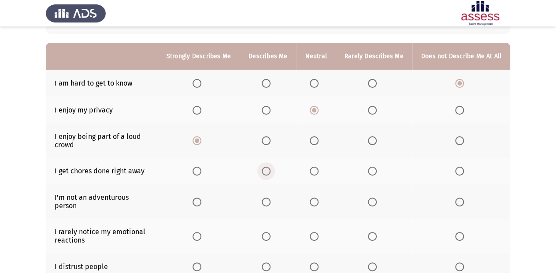
click at [271, 171] on span "Select an option" at bounding box center [266, 171] width 9 height 9
click at [271, 171] on input "Select an option" at bounding box center [266, 171] width 9 height 9
click at [460, 202] on span "Select an option" at bounding box center [459, 201] width 9 height 9
click at [460, 202] on input "Select an option" at bounding box center [459, 201] width 9 height 9
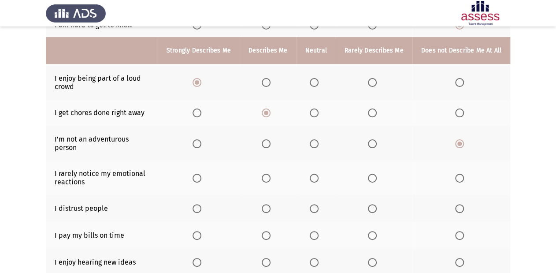
scroll to position [141, 0]
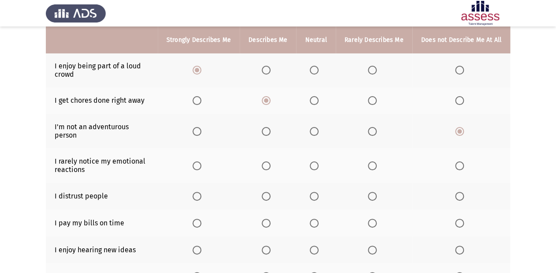
click at [459, 161] on span "Select an option" at bounding box center [459, 165] width 9 height 9
click at [459, 161] on input "Select an option" at bounding box center [459, 165] width 9 height 9
click at [373, 192] on span "Select an option" at bounding box center [372, 196] width 9 height 9
click at [373, 192] on input "Select an option" at bounding box center [372, 196] width 9 height 9
click at [200, 219] on span "Select an option" at bounding box center [197, 223] width 9 height 9
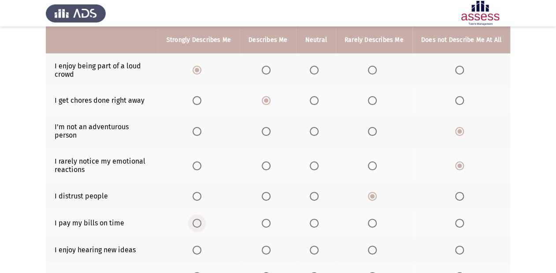
click at [200, 219] on input "Select an option" at bounding box center [197, 223] width 9 height 9
click at [201, 245] on span "Select an option" at bounding box center [197, 249] width 9 height 9
click at [201, 245] on input "Select an option" at bounding box center [197, 249] width 9 height 9
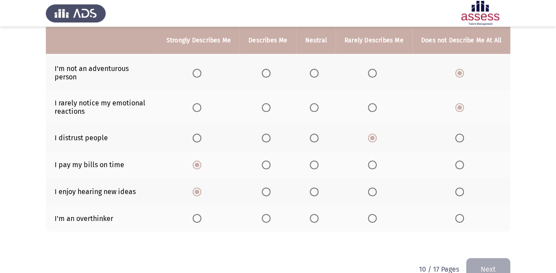
scroll to position [211, 0]
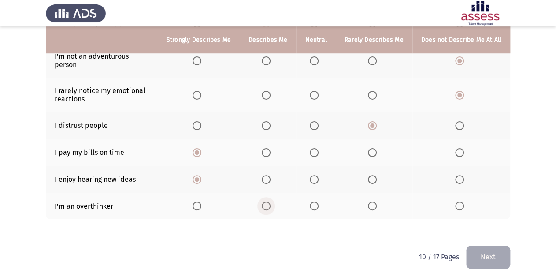
click at [271, 201] on span "Select an option" at bounding box center [266, 205] width 9 height 9
click at [271, 201] on input "Select an option" at bounding box center [266, 205] width 9 height 9
click at [485, 250] on button "Next" at bounding box center [488, 256] width 44 height 22
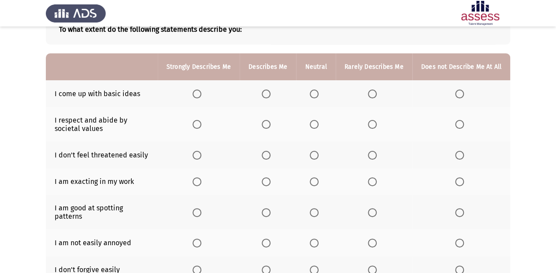
scroll to position [70, 0]
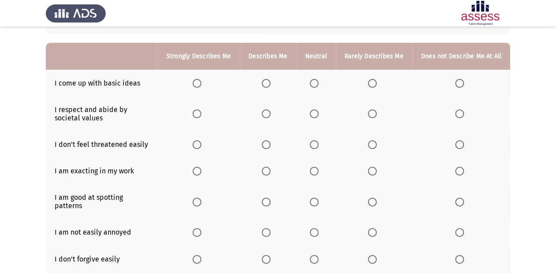
click at [317, 87] on span "Select an option" at bounding box center [314, 83] width 9 height 9
click at [317, 87] on input "Select an option" at bounding box center [314, 83] width 9 height 9
click at [266, 86] on span "Select an option" at bounding box center [266, 83] width 9 height 9
click at [266, 86] on input "Select an option" at bounding box center [266, 83] width 9 height 9
click at [316, 116] on span "Select an option" at bounding box center [314, 113] width 9 height 9
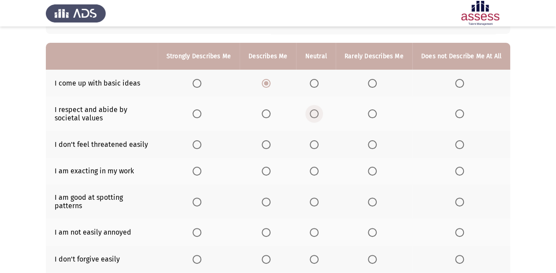
click at [316, 116] on input "Select an option" at bounding box center [314, 113] width 9 height 9
click at [319, 147] on span "Select an option" at bounding box center [314, 144] width 9 height 9
click at [319, 147] on input "Select an option" at bounding box center [314, 144] width 9 height 9
click at [310, 174] on th at bounding box center [315, 171] width 39 height 27
click at [314, 174] on span "Select an option" at bounding box center [314, 171] width 9 height 9
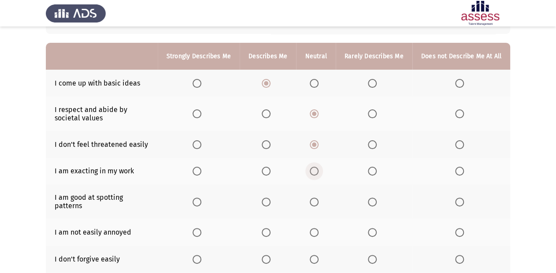
click at [314, 174] on input "Select an option" at bounding box center [314, 171] width 9 height 9
click at [201, 198] on span "Select an option" at bounding box center [197, 201] width 9 height 9
click at [201, 198] on input "Select an option" at bounding box center [197, 201] width 9 height 9
click at [315, 228] on span "Select an option" at bounding box center [314, 232] width 9 height 9
click at [315, 228] on input "Select an option" at bounding box center [314, 232] width 9 height 9
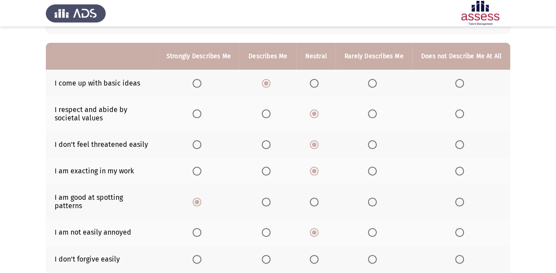
click at [450, 253] on th at bounding box center [461, 258] width 98 height 27
click at [456, 255] on span "Select an option" at bounding box center [459, 259] width 9 height 9
click at [456, 255] on input "Select an option" at bounding box center [459, 259] width 9 height 9
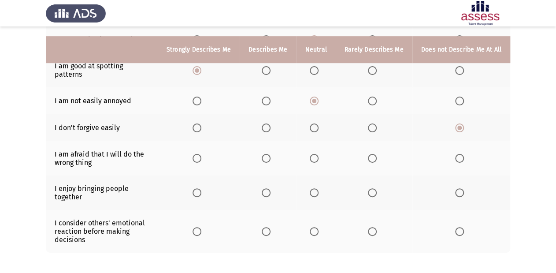
scroll to position [211, 0]
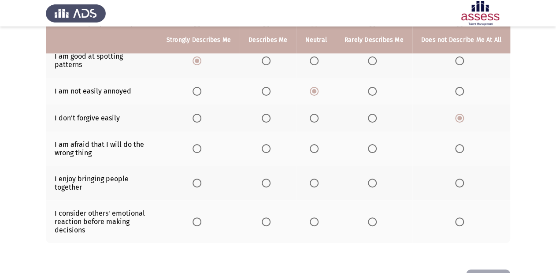
click at [268, 144] on mat-radio-button "Select an option" at bounding box center [268, 148] width 12 height 9
click at [268, 144] on span "Select an option" at bounding box center [266, 148] width 9 height 9
click at [268, 144] on input "Select an option" at bounding box center [266, 148] width 9 height 9
click at [200, 178] on span "Select an option" at bounding box center [197, 182] width 9 height 9
click at [200, 178] on input "Select an option" at bounding box center [197, 182] width 9 height 9
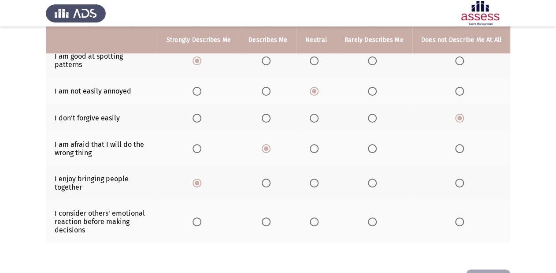
click at [317, 217] on span "Select an option" at bounding box center [314, 221] width 9 height 9
click at [317, 217] on input "Select an option" at bounding box center [314, 221] width 9 height 9
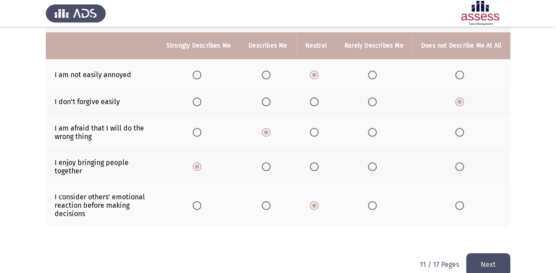
scroll to position [237, 0]
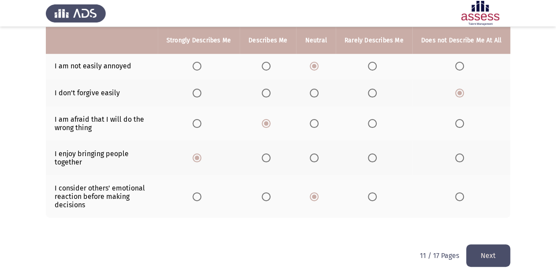
click at [482, 253] on button "Next" at bounding box center [488, 255] width 44 height 22
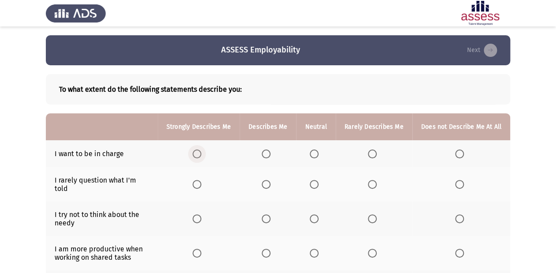
click at [201, 152] on span "Select an option" at bounding box center [197, 153] width 9 height 9
click at [201, 152] on input "Select an option" at bounding box center [197, 153] width 9 height 9
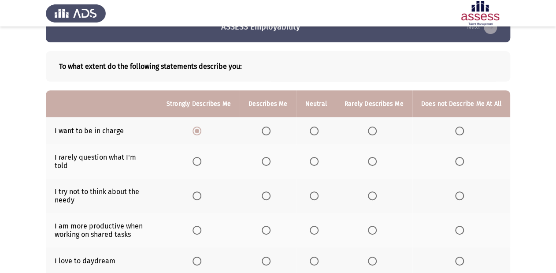
scroll to position [35, 0]
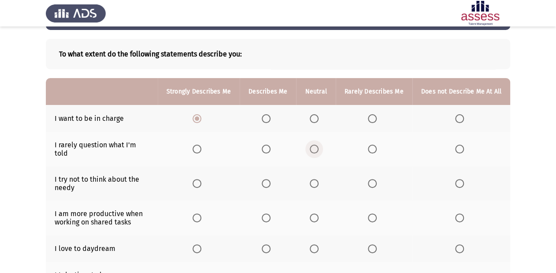
click at [317, 146] on span "Select an option" at bounding box center [314, 149] width 9 height 9
click at [317, 146] on input "Select an option" at bounding box center [314, 149] width 9 height 9
click at [374, 179] on span "Select an option" at bounding box center [372, 183] width 9 height 9
click at [374, 179] on input "Select an option" at bounding box center [372, 183] width 9 height 9
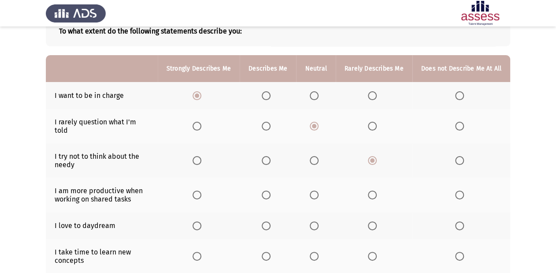
scroll to position [70, 0]
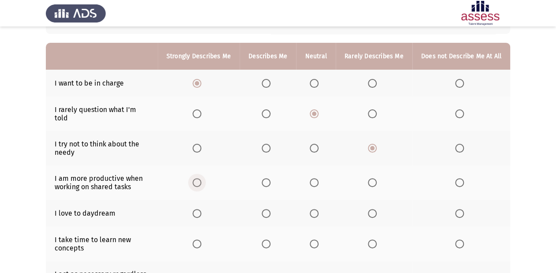
click at [199, 178] on span "Select an option" at bounding box center [197, 182] width 9 height 9
click at [199, 178] on input "Select an option" at bounding box center [197, 182] width 9 height 9
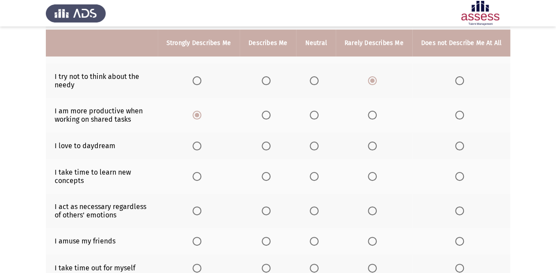
scroll to position [141, 0]
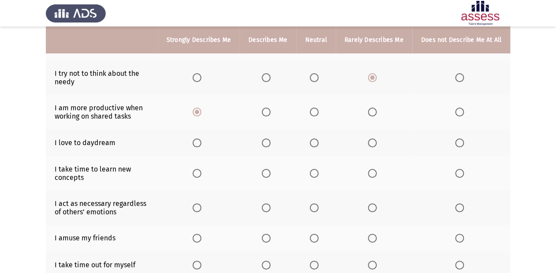
click at [315, 138] on span "Select an option" at bounding box center [314, 142] width 9 height 9
click at [315, 138] on input "Select an option" at bounding box center [314, 142] width 9 height 9
click at [315, 170] on span "Select an option" at bounding box center [314, 173] width 9 height 9
click at [315, 170] on input "Select an option" at bounding box center [314, 173] width 9 height 9
click at [459, 203] on span "Select an option" at bounding box center [459, 207] width 9 height 9
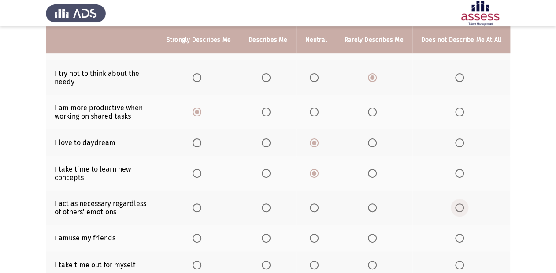
click at [459, 203] on input "Select an option" at bounding box center [459, 207] width 9 height 9
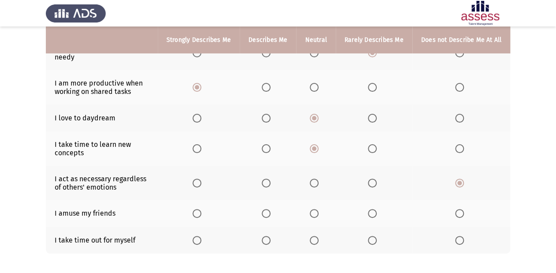
scroll to position [176, 0]
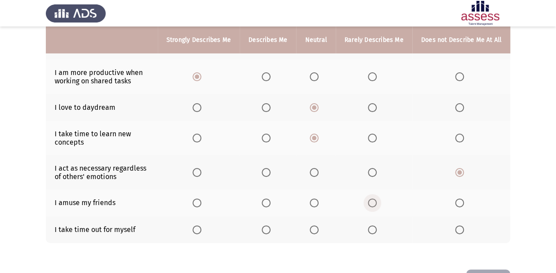
click at [374, 198] on span "Select an option" at bounding box center [372, 202] width 9 height 9
click at [374, 198] on input "Select an option" at bounding box center [372, 202] width 9 height 9
click at [317, 225] on span "Select an option" at bounding box center [314, 229] width 9 height 9
click at [317, 225] on input "Select an option" at bounding box center [314, 229] width 9 height 9
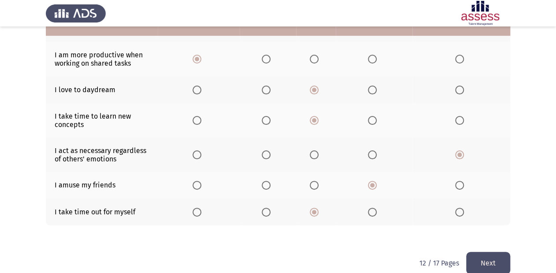
scroll to position [201, 0]
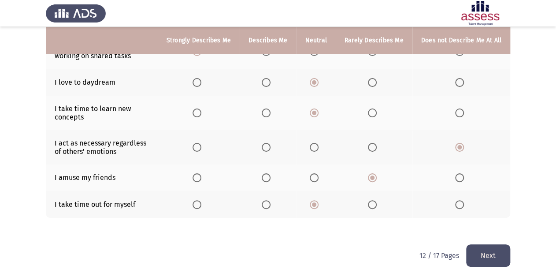
click at [491, 250] on button "Next" at bounding box center [488, 255] width 44 height 22
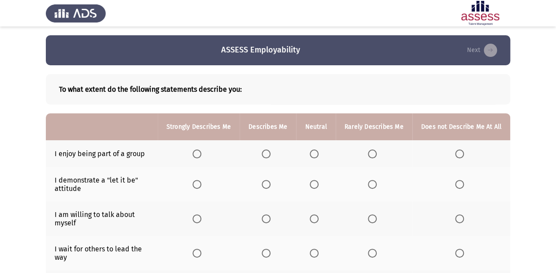
click at [201, 153] on span "Select an option" at bounding box center [197, 153] width 9 height 9
click at [201, 153] on input "Select an option" at bounding box center [197, 153] width 9 height 9
click at [319, 185] on span "Select an option" at bounding box center [314, 184] width 9 height 9
click at [319, 185] on input "Select an option" at bounding box center [314, 184] width 9 height 9
click at [317, 217] on span "Select an option" at bounding box center [314, 218] width 9 height 9
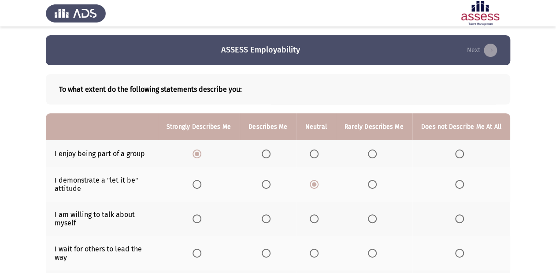
click at [317, 217] on input "Select an option" at bounding box center [314, 218] width 9 height 9
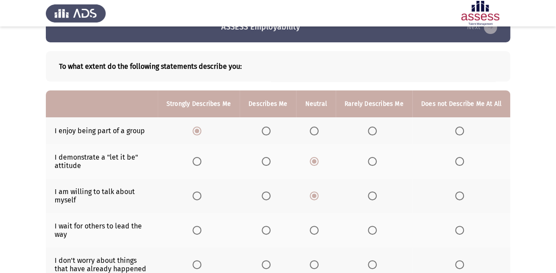
scroll to position [35, 0]
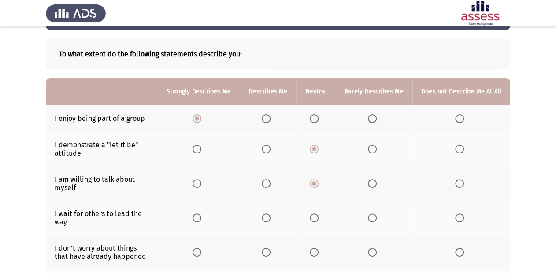
click at [317, 217] on span "Select an option" at bounding box center [314, 217] width 9 height 9
click at [317, 217] on input "Select an option" at bounding box center [314, 217] width 9 height 9
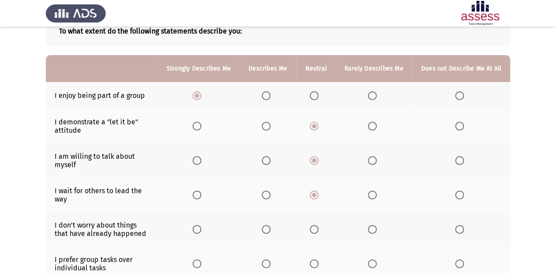
scroll to position [70, 0]
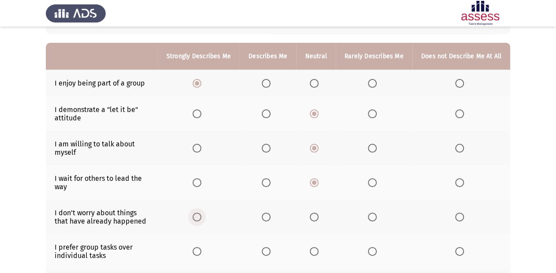
click at [199, 215] on span "Select an option" at bounding box center [197, 216] width 9 height 9
click at [199, 215] on input "Select an option" at bounding box center [197, 216] width 9 height 9
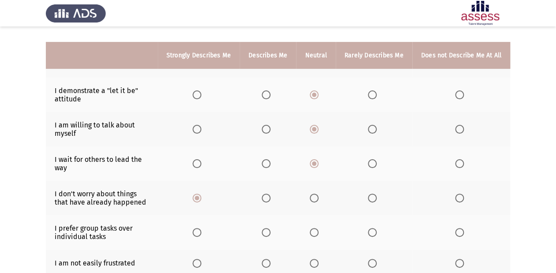
scroll to position [106, 0]
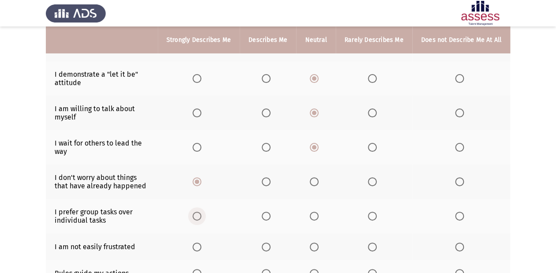
click at [199, 220] on span "Select an option" at bounding box center [197, 215] width 9 height 9
click at [199, 220] on input "Select an option" at bounding box center [197, 215] width 9 height 9
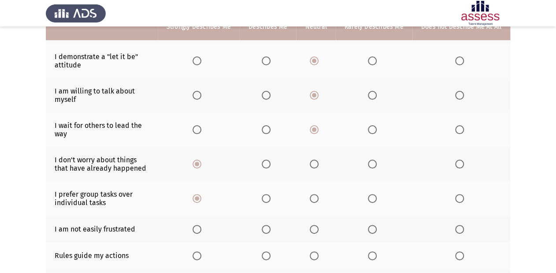
scroll to position [141, 0]
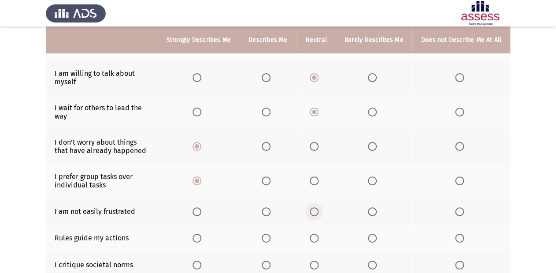
click at [315, 214] on span "Select an option" at bounding box center [314, 211] width 9 height 9
click at [315, 214] on input "Select an option" at bounding box center [314, 211] width 9 height 9
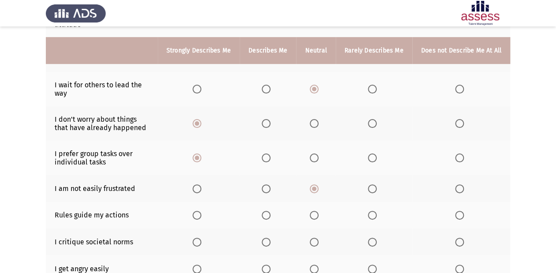
scroll to position [176, 0]
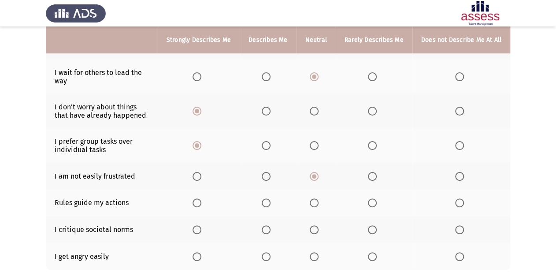
click at [315, 207] on span "Select an option" at bounding box center [314, 202] width 9 height 9
click at [315, 207] on input "Select an option" at bounding box center [314, 202] width 9 height 9
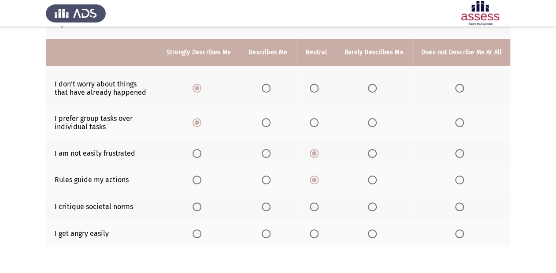
scroll to position [211, 0]
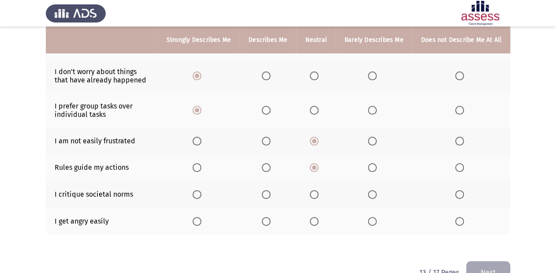
click at [317, 191] on span "Select an option" at bounding box center [314, 194] width 9 height 9
click at [317, 191] on input "Select an option" at bounding box center [314, 194] width 9 height 9
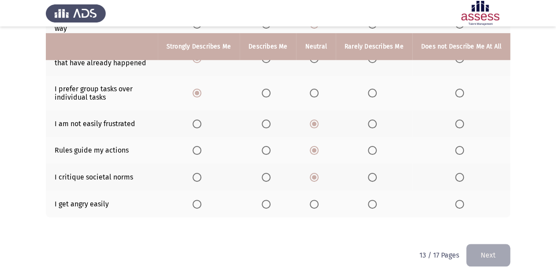
scroll to position [236, 0]
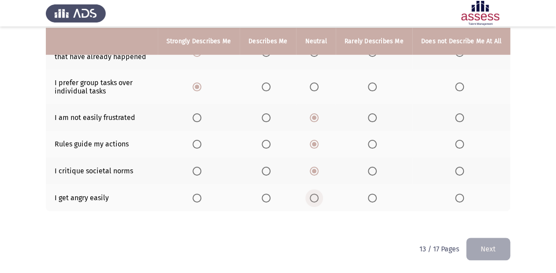
click at [315, 201] on span "Select an option" at bounding box center [314, 197] width 9 height 9
click at [315, 201] on input "Select an option" at bounding box center [314, 197] width 9 height 9
click at [484, 252] on button "Next" at bounding box center [488, 248] width 44 height 22
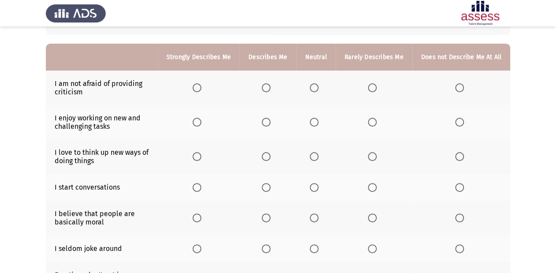
scroll to position [70, 0]
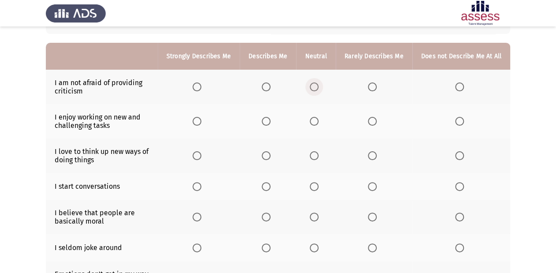
click at [316, 87] on span "Select an option" at bounding box center [314, 86] width 9 height 9
click at [316, 87] on input "Select an option" at bounding box center [314, 86] width 9 height 9
click at [201, 122] on span "Select an option" at bounding box center [197, 121] width 9 height 9
click at [201, 122] on input "Select an option" at bounding box center [197, 121] width 9 height 9
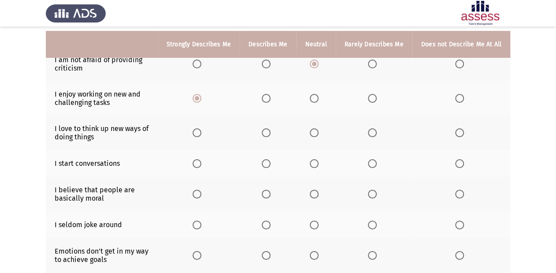
scroll to position [106, 0]
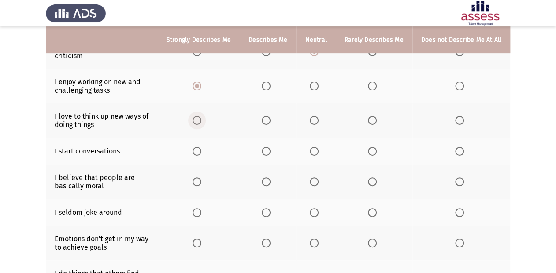
click at [197, 120] on span "Select an option" at bounding box center [197, 120] width 9 height 9
click at [197, 120] on input "Select an option" at bounding box center [197, 120] width 9 height 9
click at [205, 152] on label "Select an option" at bounding box center [199, 151] width 12 height 9
click at [201, 152] on input "Select an option" at bounding box center [197, 151] width 9 height 9
click at [319, 179] on span "Select an option" at bounding box center [314, 181] width 9 height 9
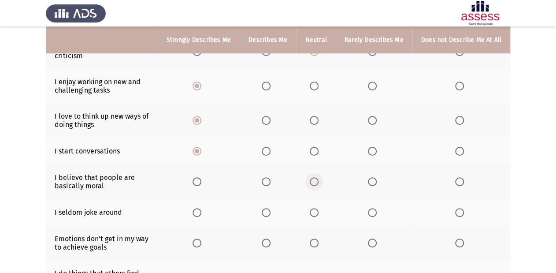
click at [319, 179] on input "Select an option" at bounding box center [314, 181] width 9 height 9
click at [317, 211] on span "Select an option" at bounding box center [314, 212] width 9 height 9
click at [317, 211] on input "Select an option" at bounding box center [314, 212] width 9 height 9
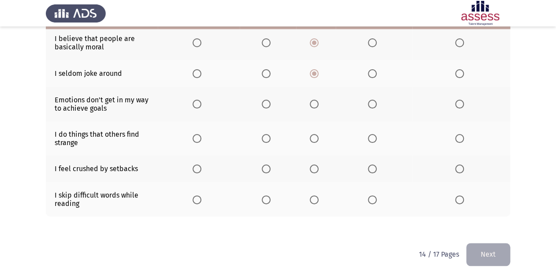
scroll to position [247, 0]
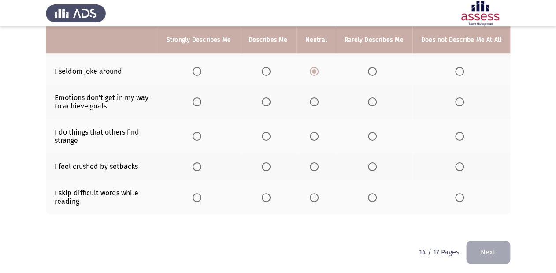
click at [269, 137] on span "Select an option" at bounding box center [266, 136] width 9 height 9
click at [269, 137] on input "Select an option" at bounding box center [266, 136] width 9 height 9
click at [460, 102] on span "Select an option" at bounding box center [459, 101] width 9 height 9
click at [460, 102] on input "Select an option" at bounding box center [459, 101] width 9 height 9
click at [322, 106] on label "Select an option" at bounding box center [316, 101] width 12 height 9
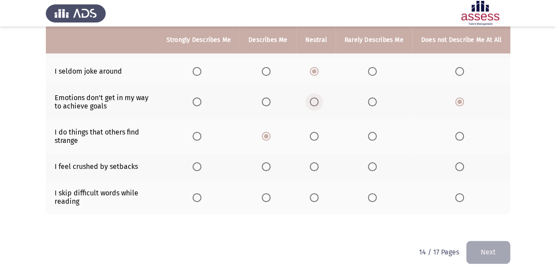
click at [319, 106] on input "Select an option" at bounding box center [314, 101] width 9 height 9
click at [317, 170] on span "Select an option" at bounding box center [314, 166] width 9 height 9
click at [317, 170] on input "Select an option" at bounding box center [314, 166] width 9 height 9
click at [322, 200] on label "Select an option" at bounding box center [316, 197] width 12 height 9
click at [319, 200] on input "Select an option" at bounding box center [314, 197] width 9 height 9
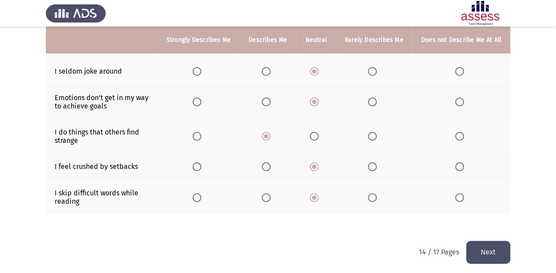
click at [481, 247] on button "Next" at bounding box center [488, 252] width 44 height 22
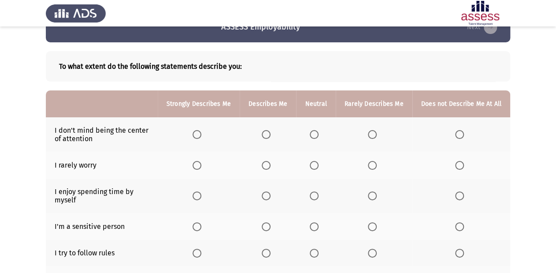
scroll to position [35, 0]
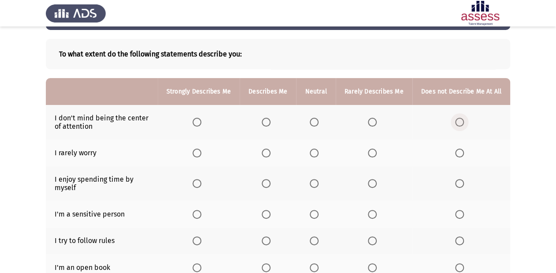
click at [457, 122] on span "Select an option" at bounding box center [459, 122] width 9 height 9
click at [457, 122] on input "Select an option" at bounding box center [459, 122] width 9 height 9
click at [318, 149] on span "Select an option" at bounding box center [314, 152] width 9 height 9
click at [318, 149] on input "Select an option" at bounding box center [314, 152] width 9 height 9
click at [317, 182] on span "Select an option" at bounding box center [314, 183] width 9 height 9
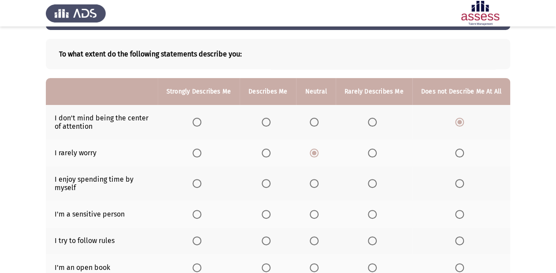
click at [317, 182] on input "Select an option" at bounding box center [314, 183] width 9 height 9
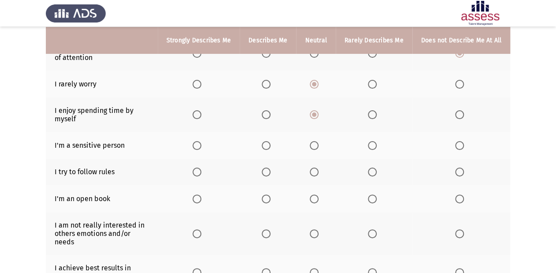
scroll to position [106, 0]
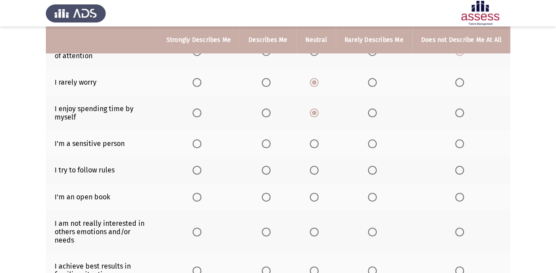
click at [319, 147] on span "Select an option" at bounding box center [314, 143] width 9 height 9
click at [319, 147] on input "Select an option" at bounding box center [314, 143] width 9 height 9
click at [270, 172] on span "Select an option" at bounding box center [266, 170] width 9 height 9
click at [270, 172] on input "Select an option" at bounding box center [266, 170] width 9 height 9
click at [322, 196] on label "Select an option" at bounding box center [316, 197] width 12 height 9
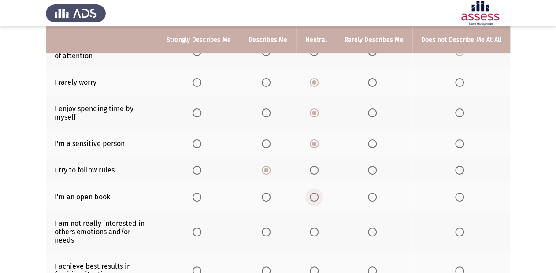
click at [319, 196] on input "Select an option" at bounding box center [314, 197] width 9 height 9
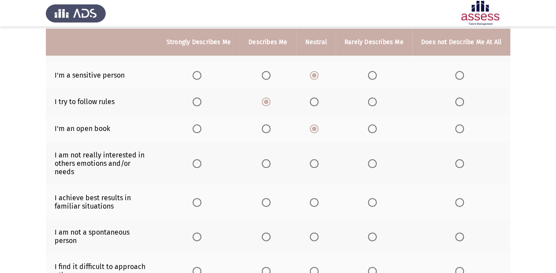
scroll to position [176, 0]
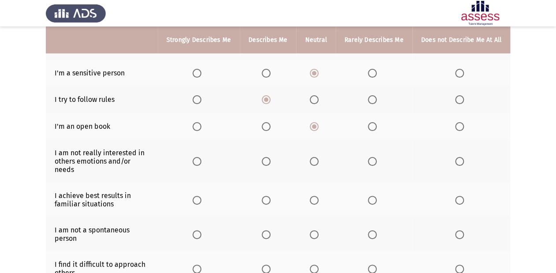
click at [462, 159] on span "Select an option" at bounding box center [459, 161] width 9 height 9
click at [462, 159] on input "Select an option" at bounding box center [459, 161] width 9 height 9
click at [198, 196] on span "Select an option" at bounding box center [197, 200] width 9 height 9
click at [198, 196] on input "Select an option" at bounding box center [197, 200] width 9 height 9
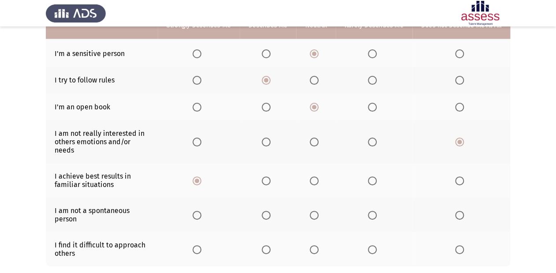
scroll to position [211, 0]
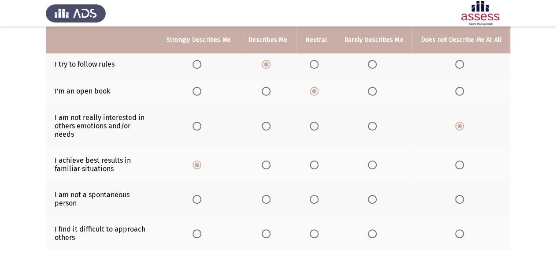
click at [313, 195] on span "Select an option" at bounding box center [314, 199] width 9 height 9
click at [313, 195] on input "Select an option" at bounding box center [314, 199] width 9 height 9
click at [315, 229] on span "Select an option" at bounding box center [314, 233] width 9 height 9
click at [315, 229] on input "Select an option" at bounding box center [314, 233] width 9 height 9
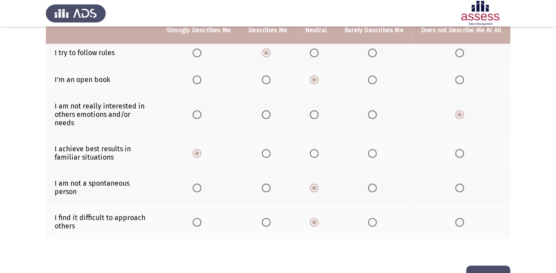
scroll to position [244, 0]
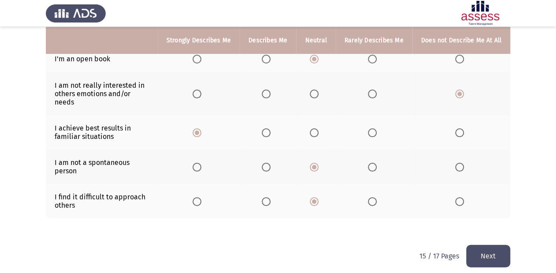
click at [482, 251] on button "Next" at bounding box center [488, 256] width 44 height 22
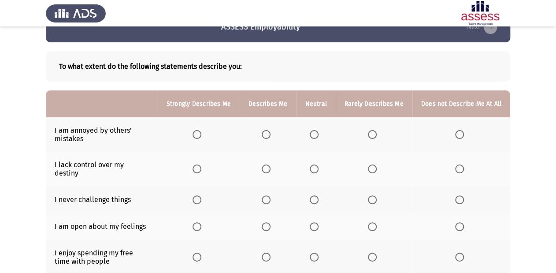
scroll to position [35, 0]
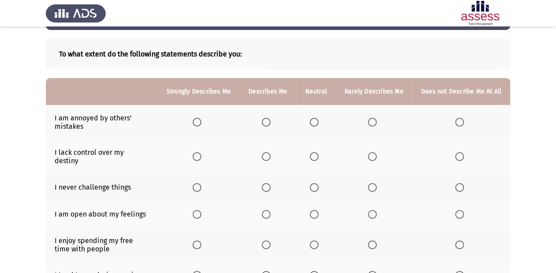
click at [317, 118] on mat-radio-button "Select an option" at bounding box center [316, 122] width 12 height 9
click at [317, 119] on span "Select an option" at bounding box center [314, 122] width 9 height 9
click at [317, 119] on input "Select an option" at bounding box center [314, 122] width 9 height 9
click at [314, 152] on span "Select an option" at bounding box center [314, 156] width 9 height 9
click at [314, 152] on input "Select an option" at bounding box center [314, 156] width 9 height 9
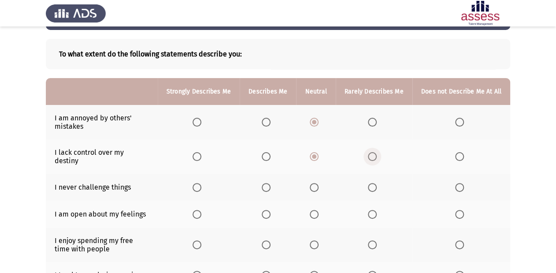
click at [372, 156] on span "Select an option" at bounding box center [372, 156] width 9 height 9
click at [372, 156] on input "Select an option" at bounding box center [372, 156] width 9 height 9
click at [461, 183] on span "Select an option" at bounding box center [459, 187] width 9 height 9
click at [461, 183] on input "Select an option" at bounding box center [459, 187] width 9 height 9
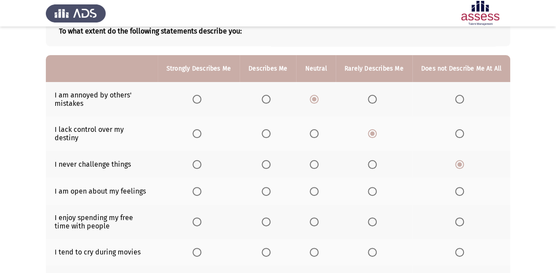
scroll to position [70, 0]
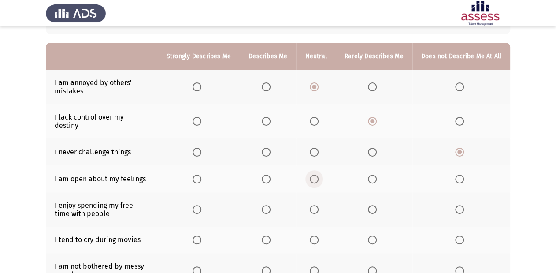
click at [318, 174] on span "Select an option" at bounding box center [314, 178] width 9 height 9
click at [318, 174] on input "Select an option" at bounding box center [314, 178] width 9 height 9
click at [201, 205] on span "Select an option" at bounding box center [197, 209] width 9 height 9
click at [201, 205] on input "Select an option" at bounding box center [197, 209] width 9 height 9
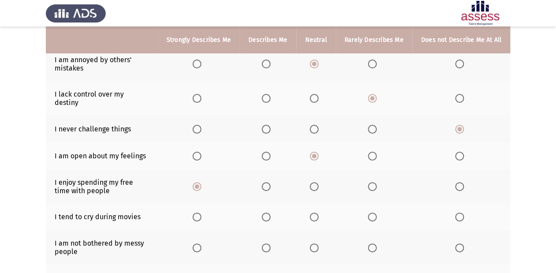
scroll to position [106, 0]
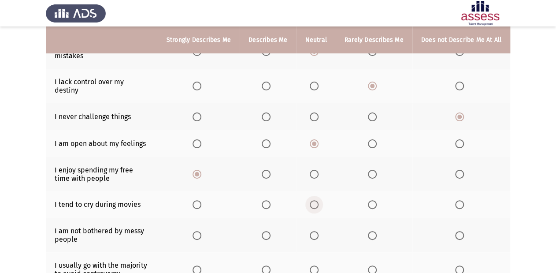
click at [313, 200] on span "Select an option" at bounding box center [314, 204] width 9 height 9
click at [313, 200] on input "Select an option" at bounding box center [314, 204] width 9 height 9
click at [463, 231] on span "Select an option" at bounding box center [459, 235] width 9 height 9
click at [463, 231] on input "Select an option" at bounding box center [459, 235] width 9 height 9
click at [315, 231] on span "Select an option" at bounding box center [314, 235] width 9 height 9
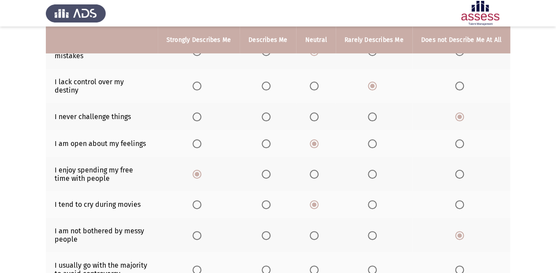
click at [315, 231] on input "Select an option" at bounding box center [314, 235] width 9 height 9
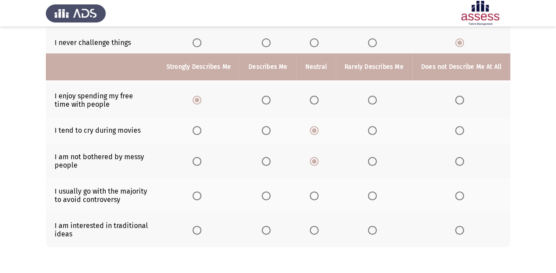
scroll to position [209, 0]
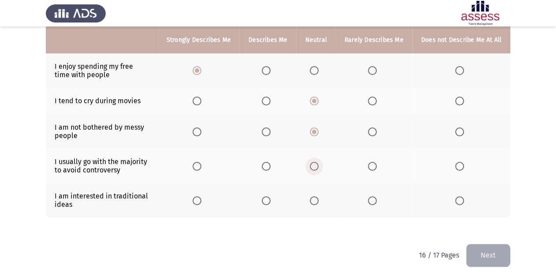
click at [315, 162] on span "Select an option" at bounding box center [314, 166] width 9 height 9
click at [315, 162] on input "Select an option" at bounding box center [314, 166] width 9 height 9
click at [319, 196] on span "Select an option" at bounding box center [314, 200] width 9 height 9
click at [319, 196] on input "Select an option" at bounding box center [314, 200] width 9 height 9
click at [319, 196] on span "Select an option" at bounding box center [314, 200] width 9 height 9
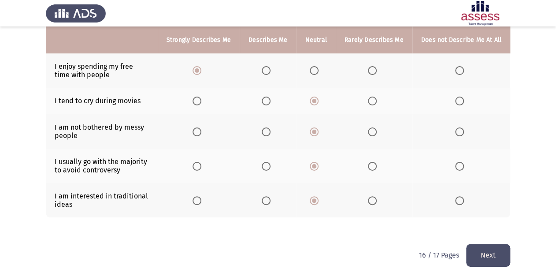
click at [319, 196] on input "Select an option" at bounding box center [314, 200] width 9 height 9
click at [483, 244] on button "Next" at bounding box center [488, 255] width 44 height 22
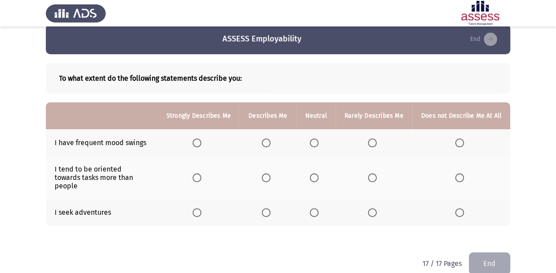
scroll to position [17, 0]
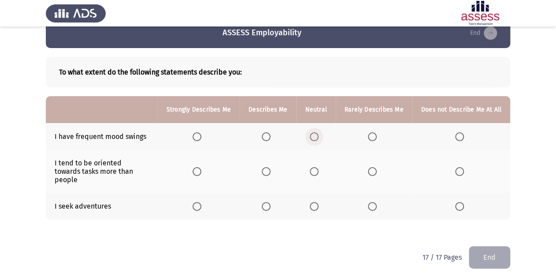
click at [319, 139] on span "Select an option" at bounding box center [314, 136] width 9 height 9
click at [319, 139] on input "Select an option" at bounding box center [314, 136] width 9 height 9
click at [316, 169] on span "Select an option" at bounding box center [314, 171] width 9 height 9
click at [316, 169] on input "Select an option" at bounding box center [314, 171] width 9 height 9
click at [270, 202] on span "Select an option" at bounding box center [266, 206] width 9 height 9
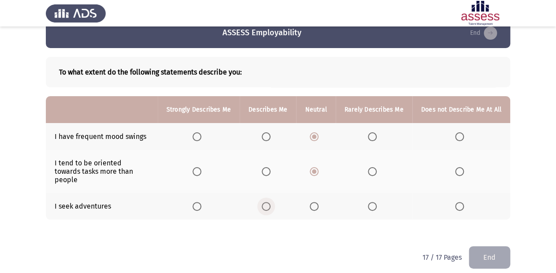
click at [270, 202] on input "Select an option" at bounding box center [266, 206] width 9 height 9
click at [488, 246] on button "End" at bounding box center [489, 257] width 41 height 22
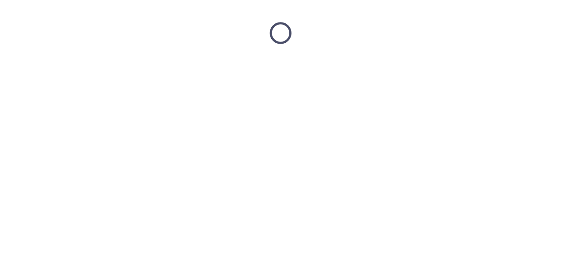
scroll to position [0, 0]
